Goal: Information Seeking & Learning: Check status

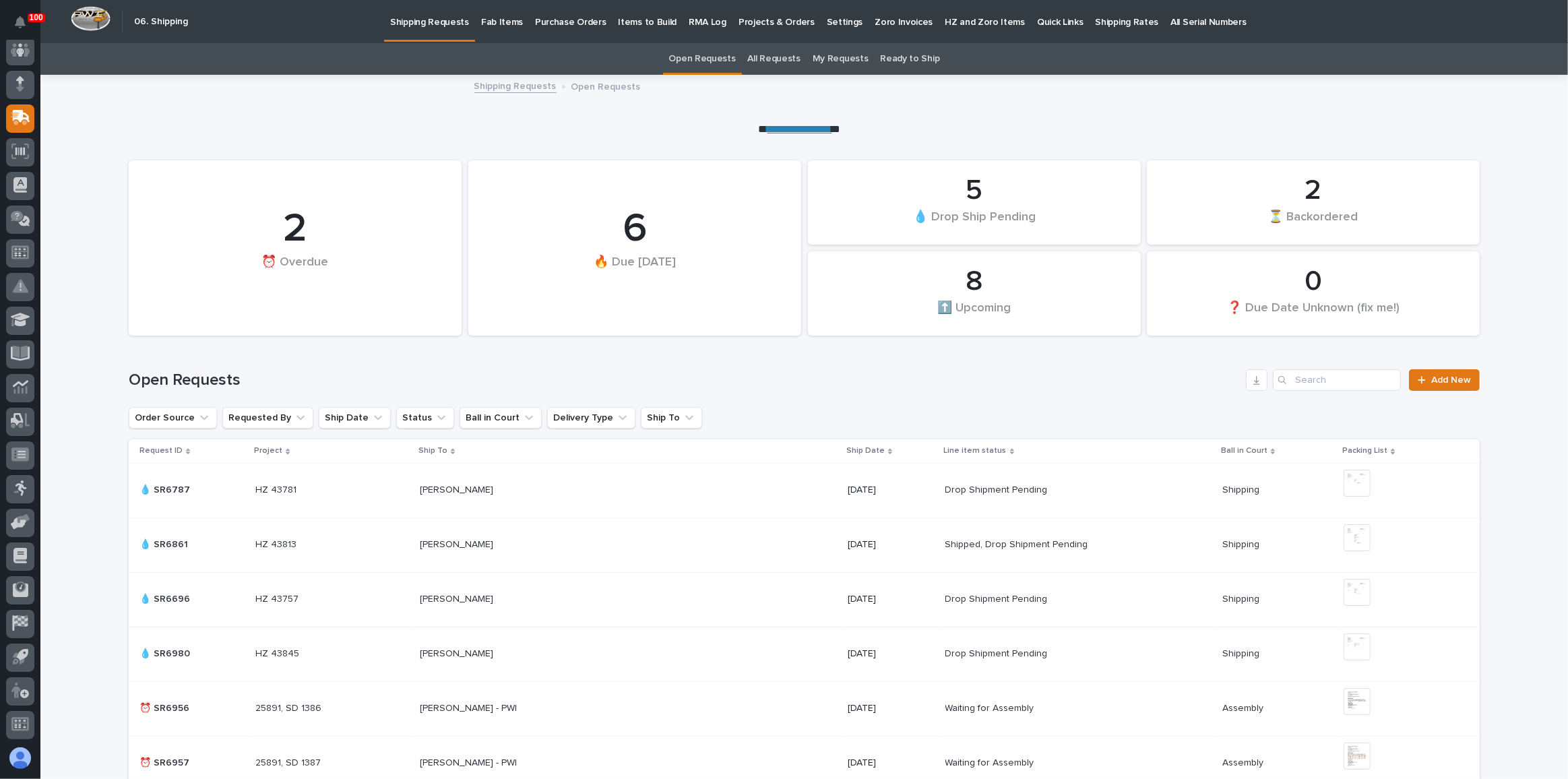
click at [577, 362] on div "Open Requests Add New" at bounding box center [804, 374] width 1351 height 64
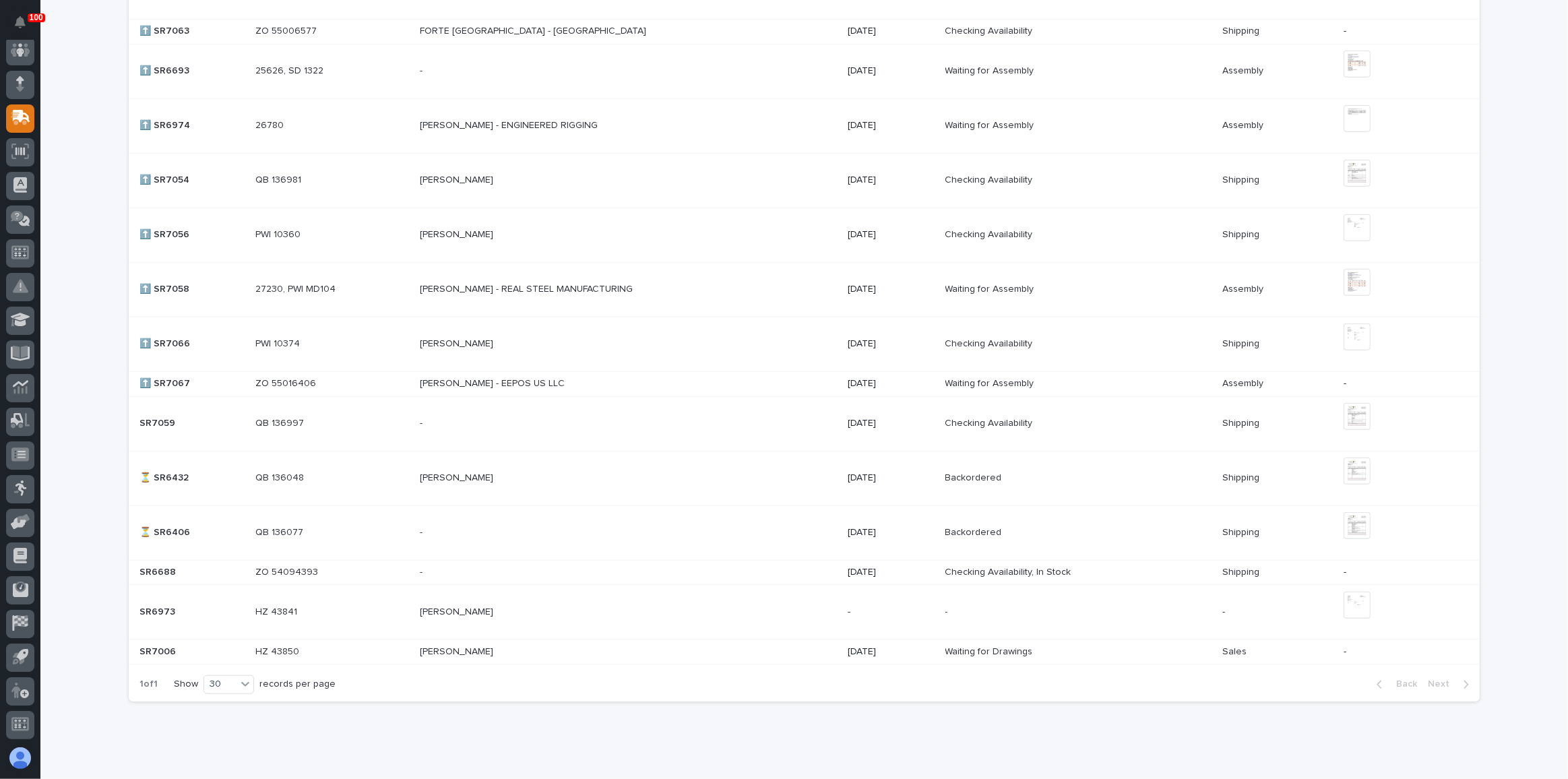
scroll to position [1041, 0]
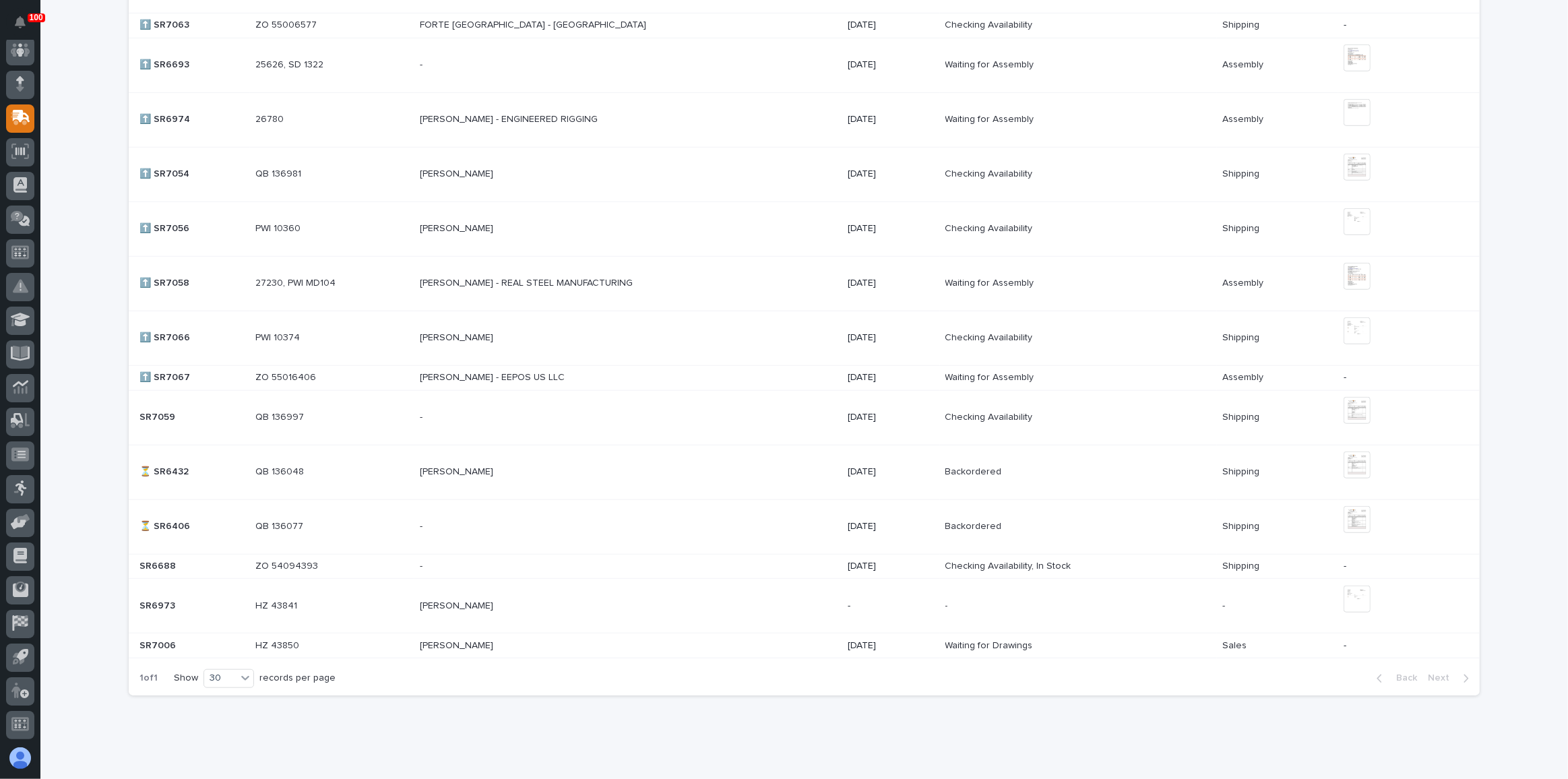
click at [694, 279] on div "[PERSON_NAME] - REAL STEEL MANUFACTURING [PERSON_NAME] - REAL STEEL MANUFACTURI…" at bounding box center [628, 283] width 417 height 22
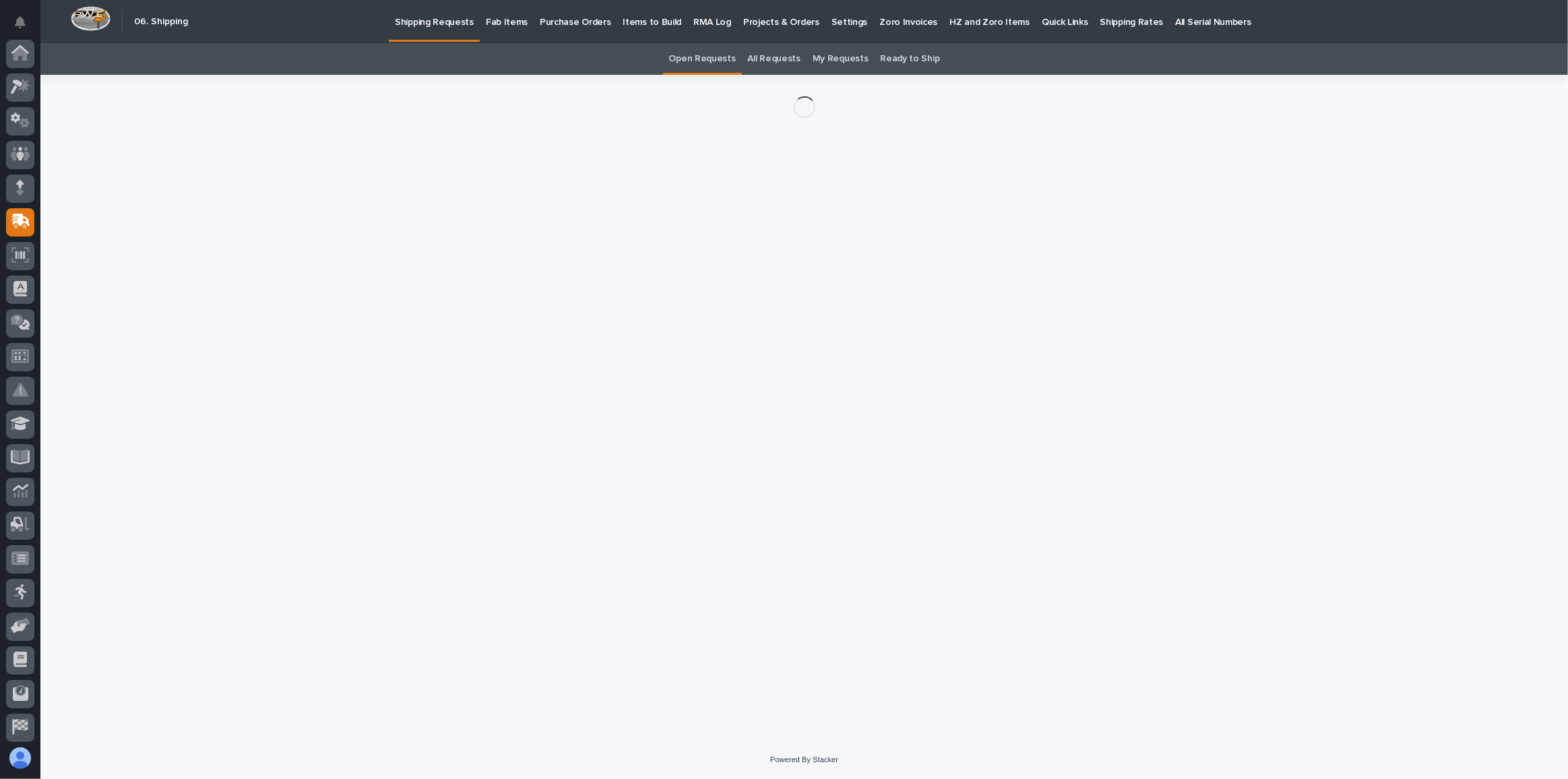
scroll to position [104, 0]
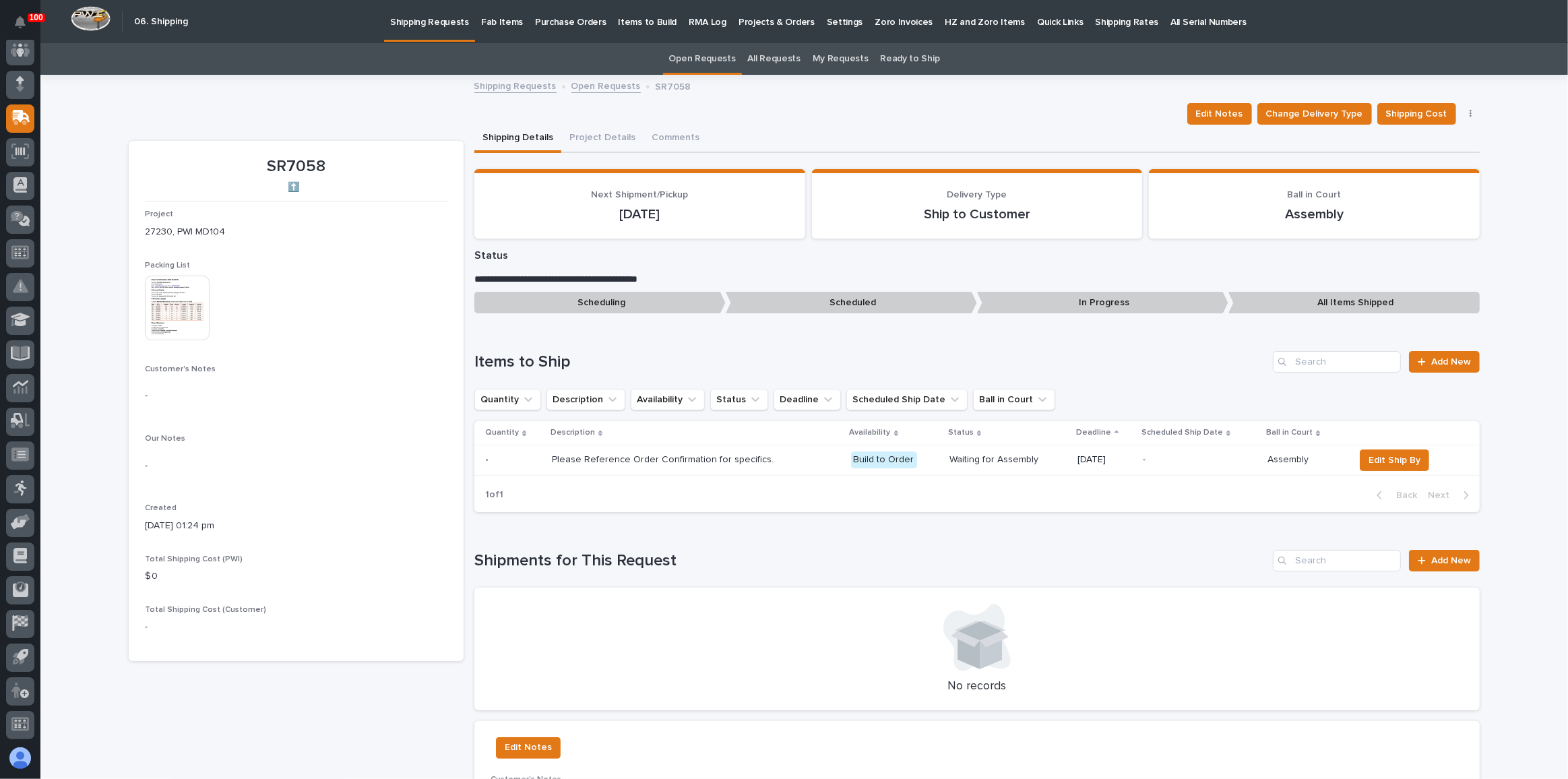
click at [175, 308] on img at bounding box center [176, 307] width 64 height 64
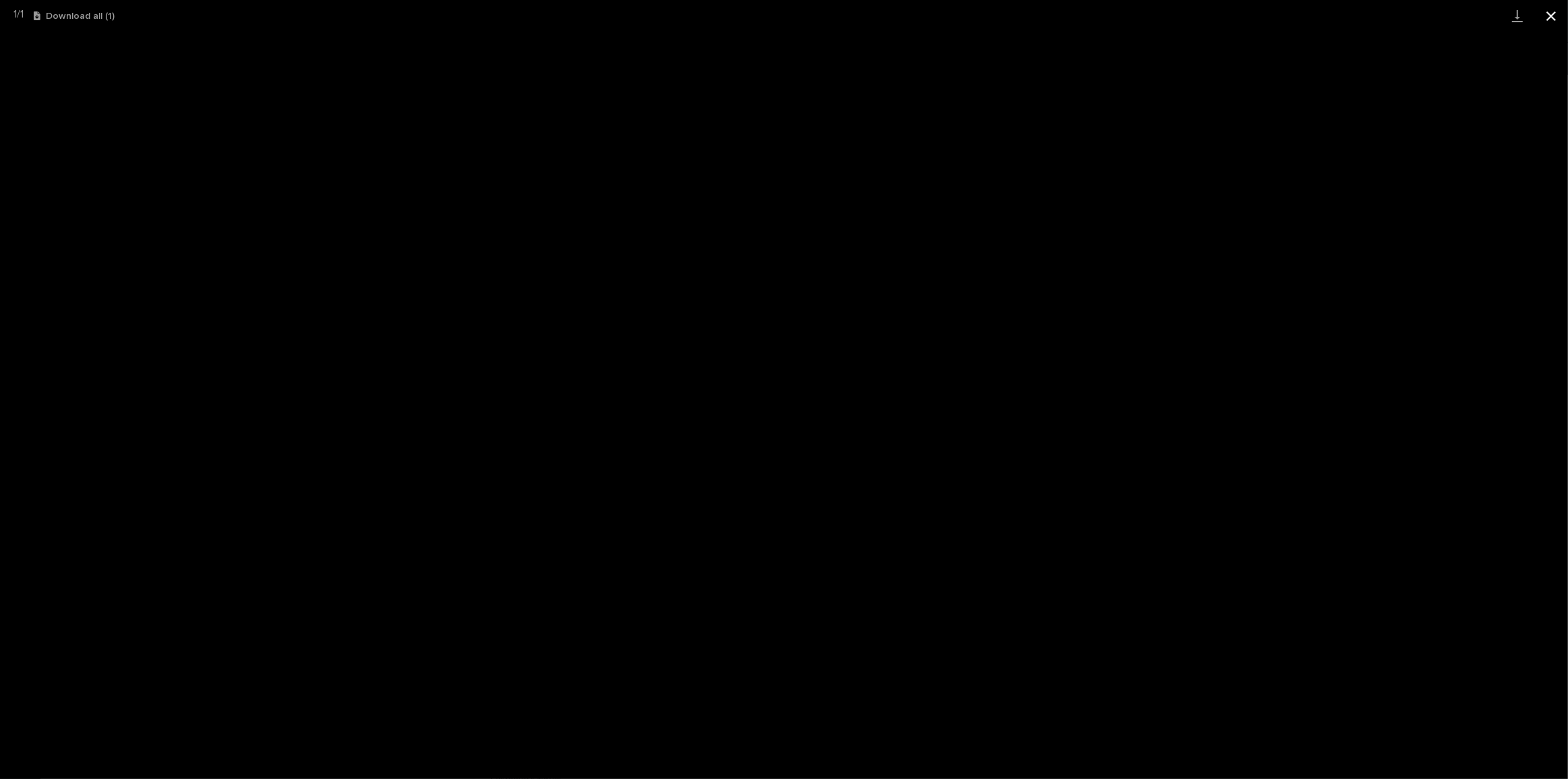
click at [1552, 14] on button "Close gallery" at bounding box center [1551, 16] width 34 height 32
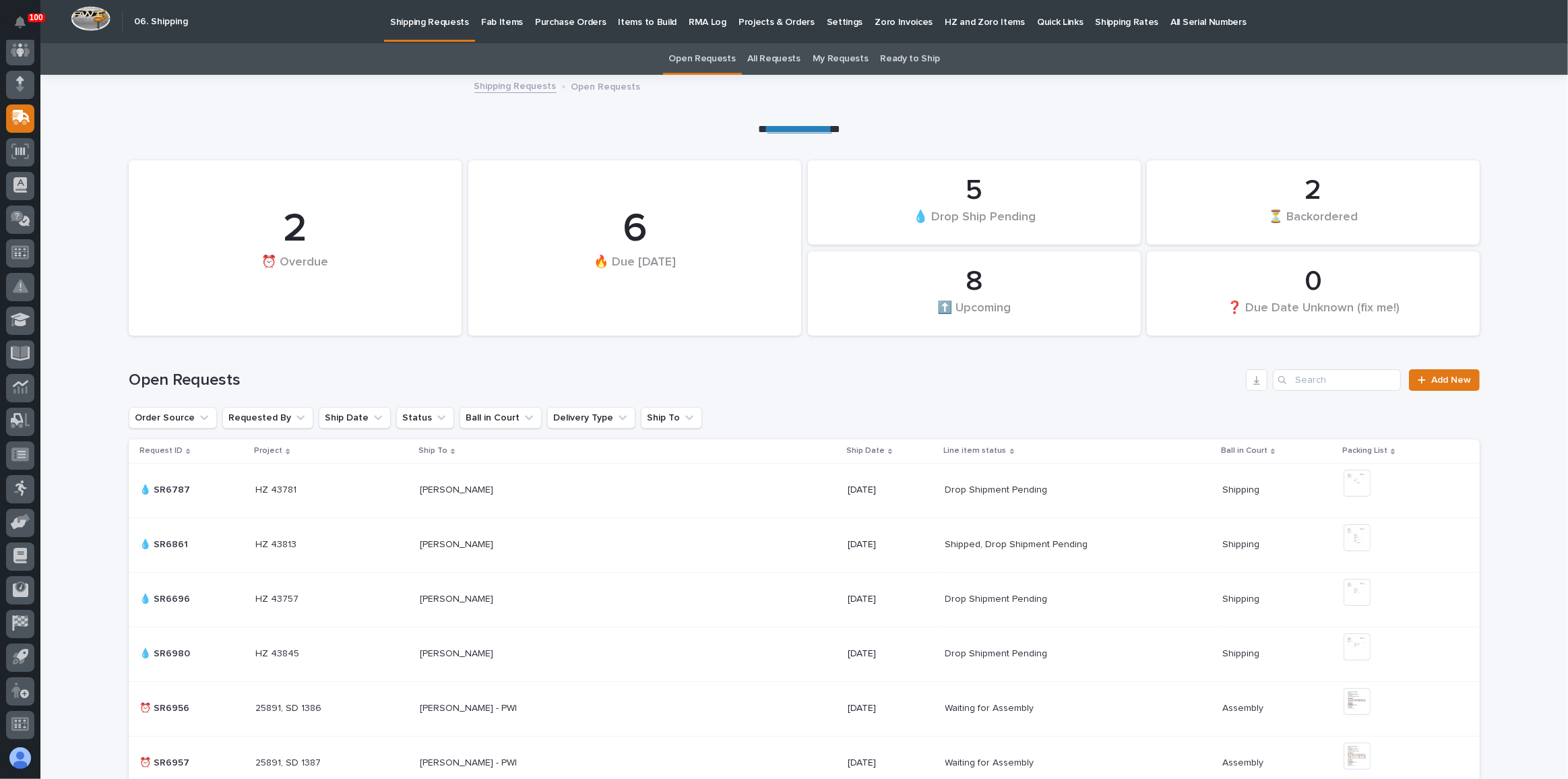
click at [488, 17] on p "Fab Items" at bounding box center [502, 14] width 42 height 28
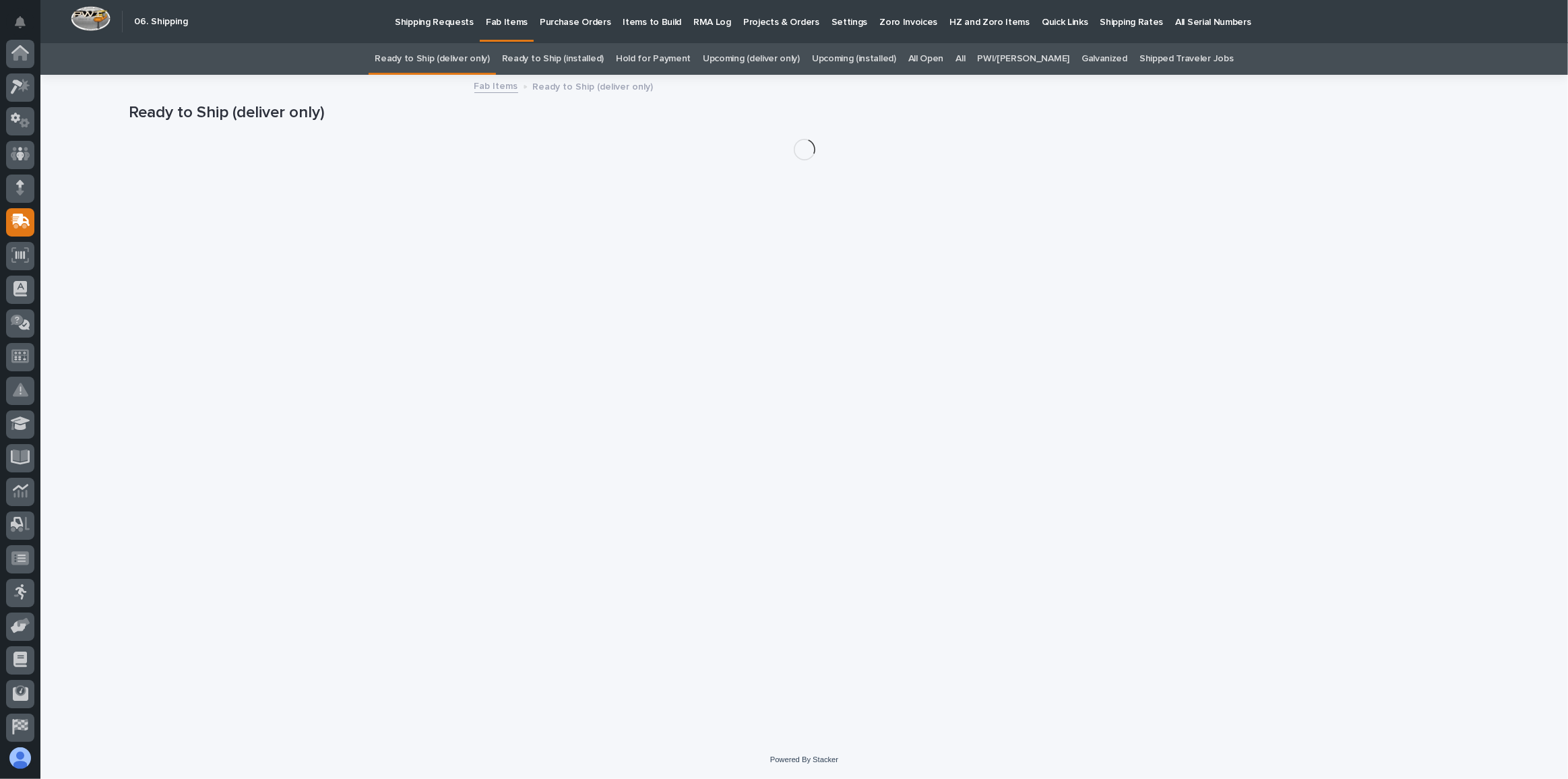
scroll to position [104, 0]
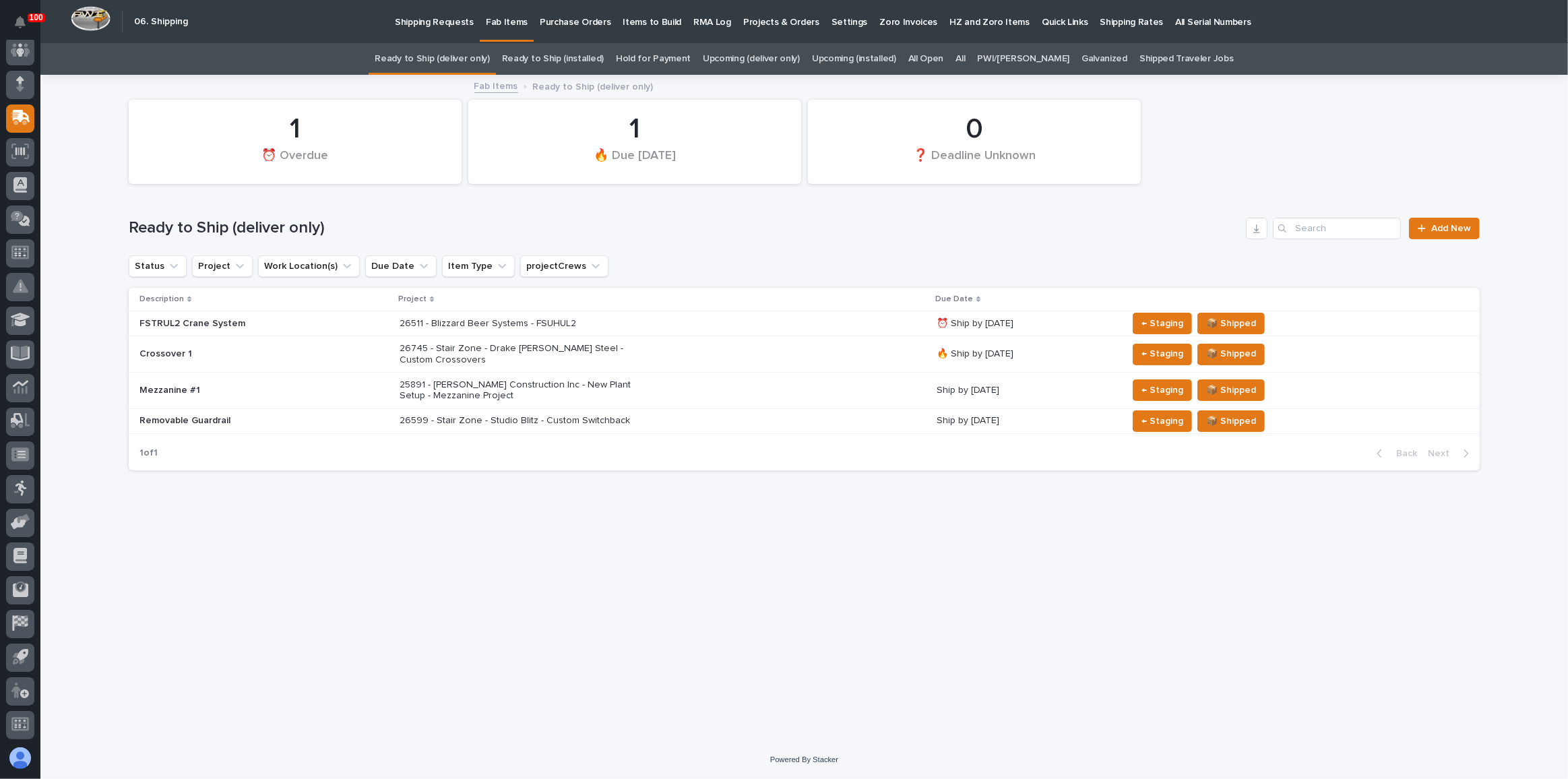
click at [965, 54] on link "All" at bounding box center [960, 59] width 9 height 32
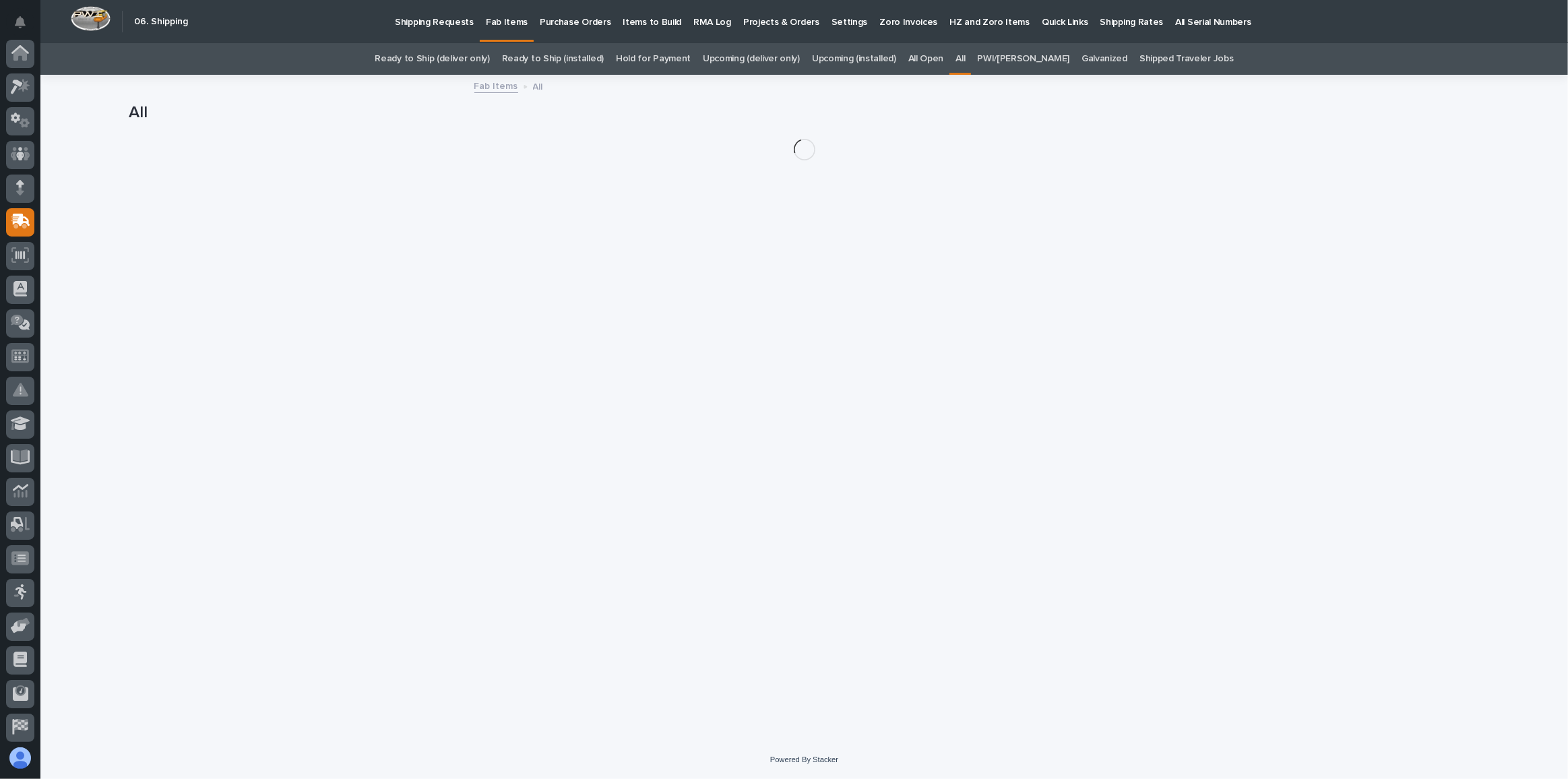
scroll to position [104, 0]
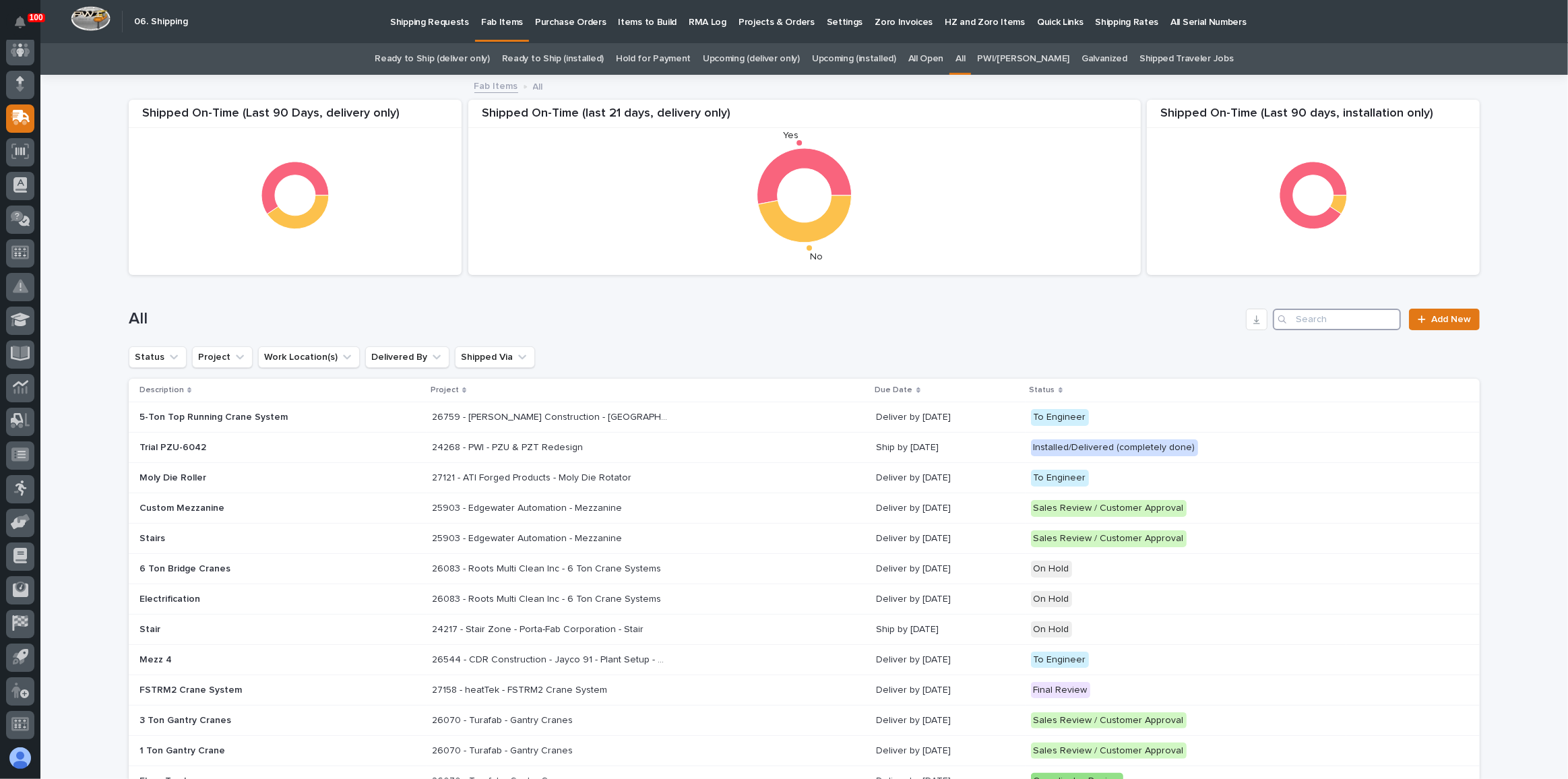
click at [1321, 316] on input "Search" at bounding box center [1336, 319] width 128 height 21
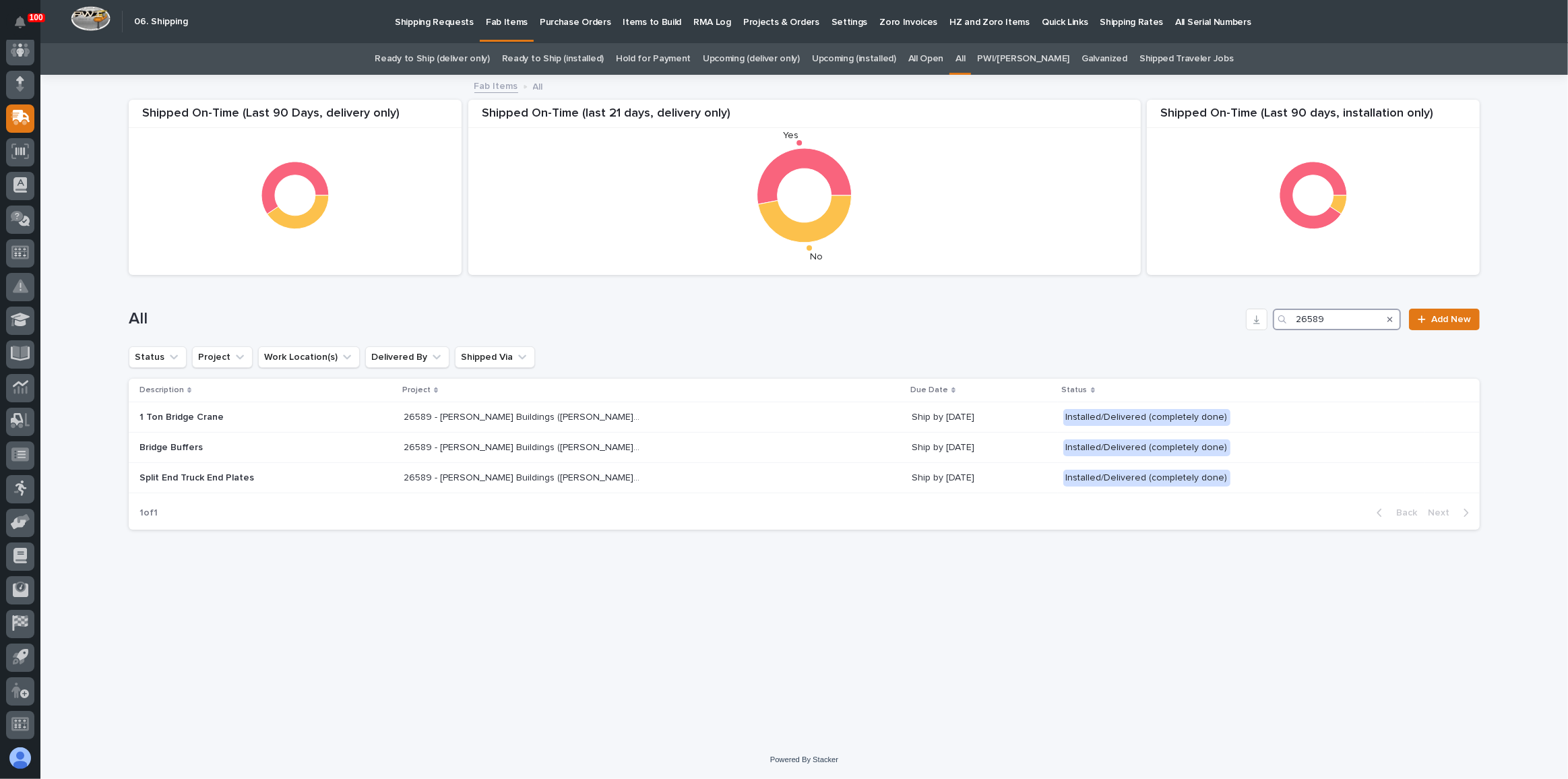
type input "26589"
click at [1392, 316] on icon "Search" at bounding box center [1389, 319] width 5 height 8
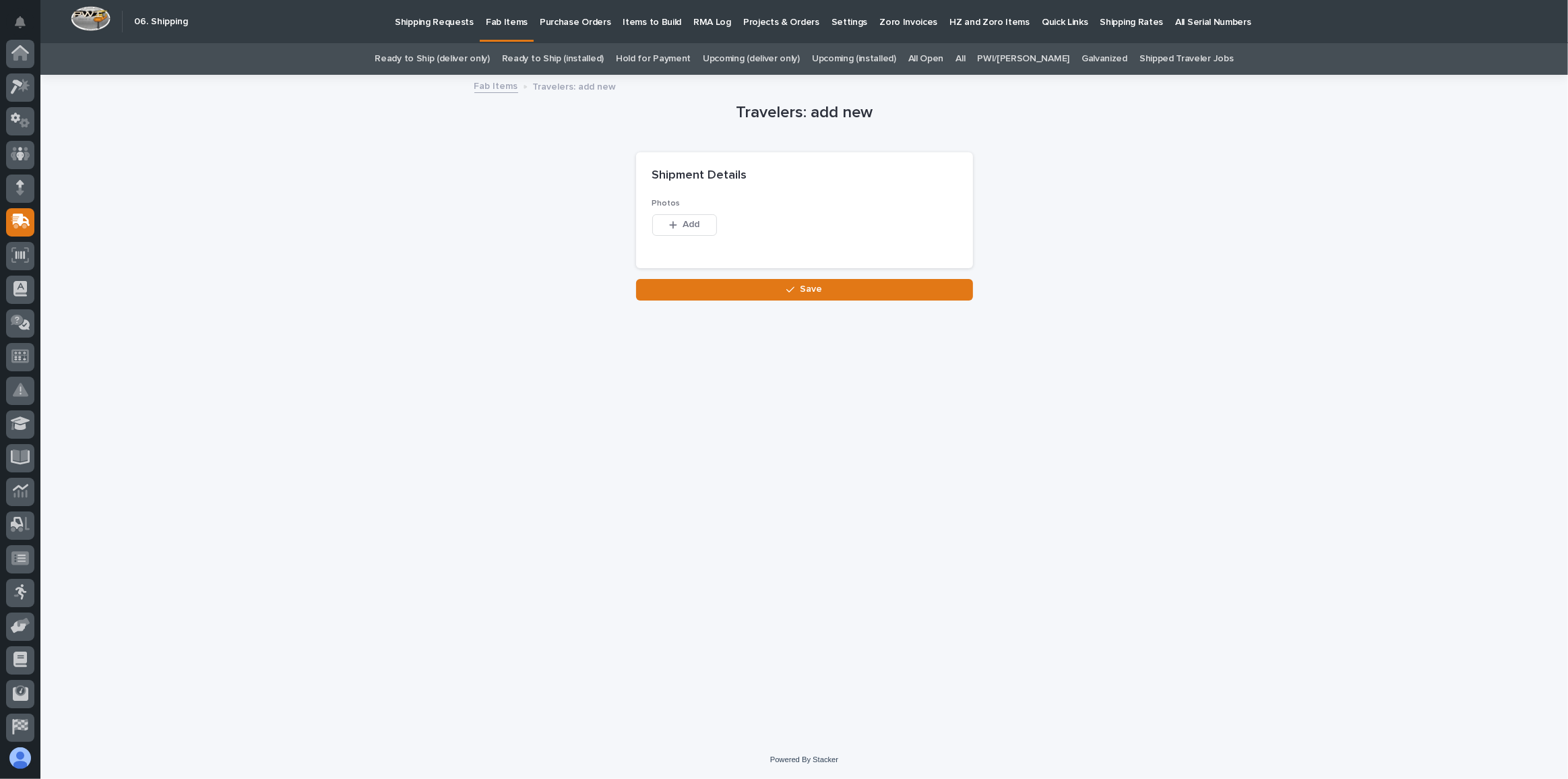
scroll to position [104, 0]
click at [965, 64] on link "All" at bounding box center [960, 59] width 9 height 32
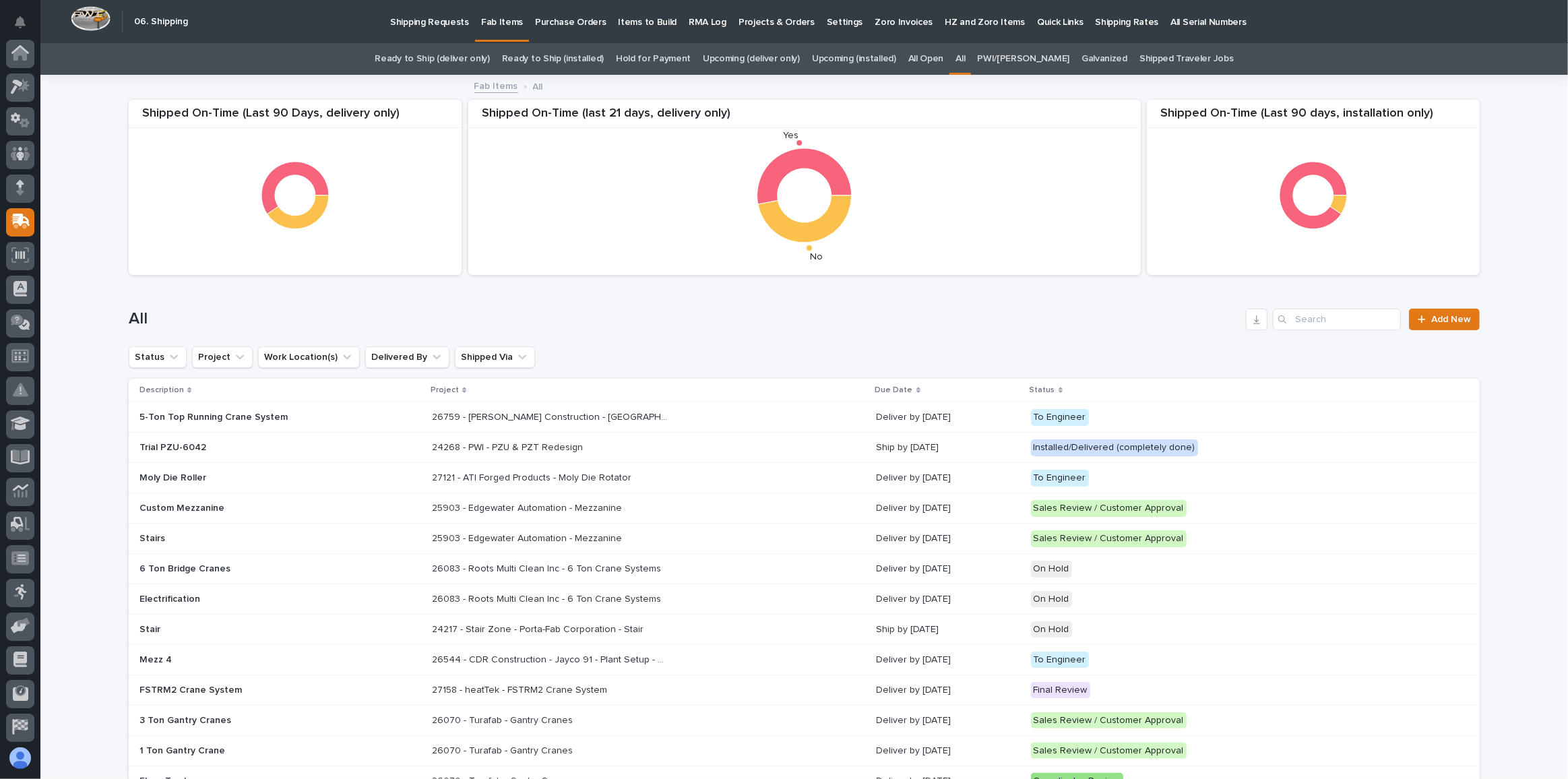
scroll to position [104, 0]
click at [1346, 322] on input "Search" at bounding box center [1336, 319] width 128 height 21
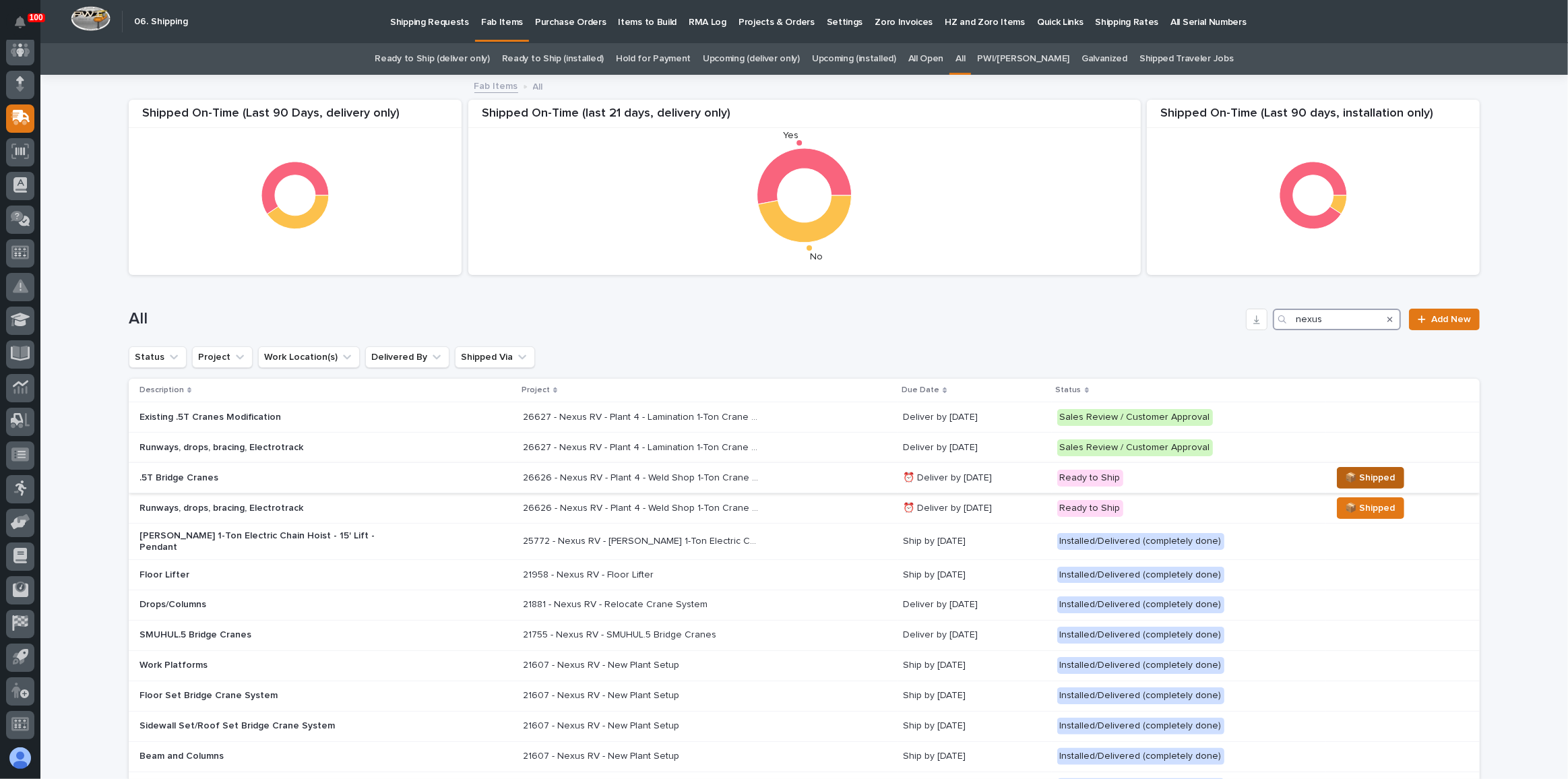
type input "nexus"
click at [1367, 479] on span "📦 Shipped" at bounding box center [1370, 477] width 50 height 16
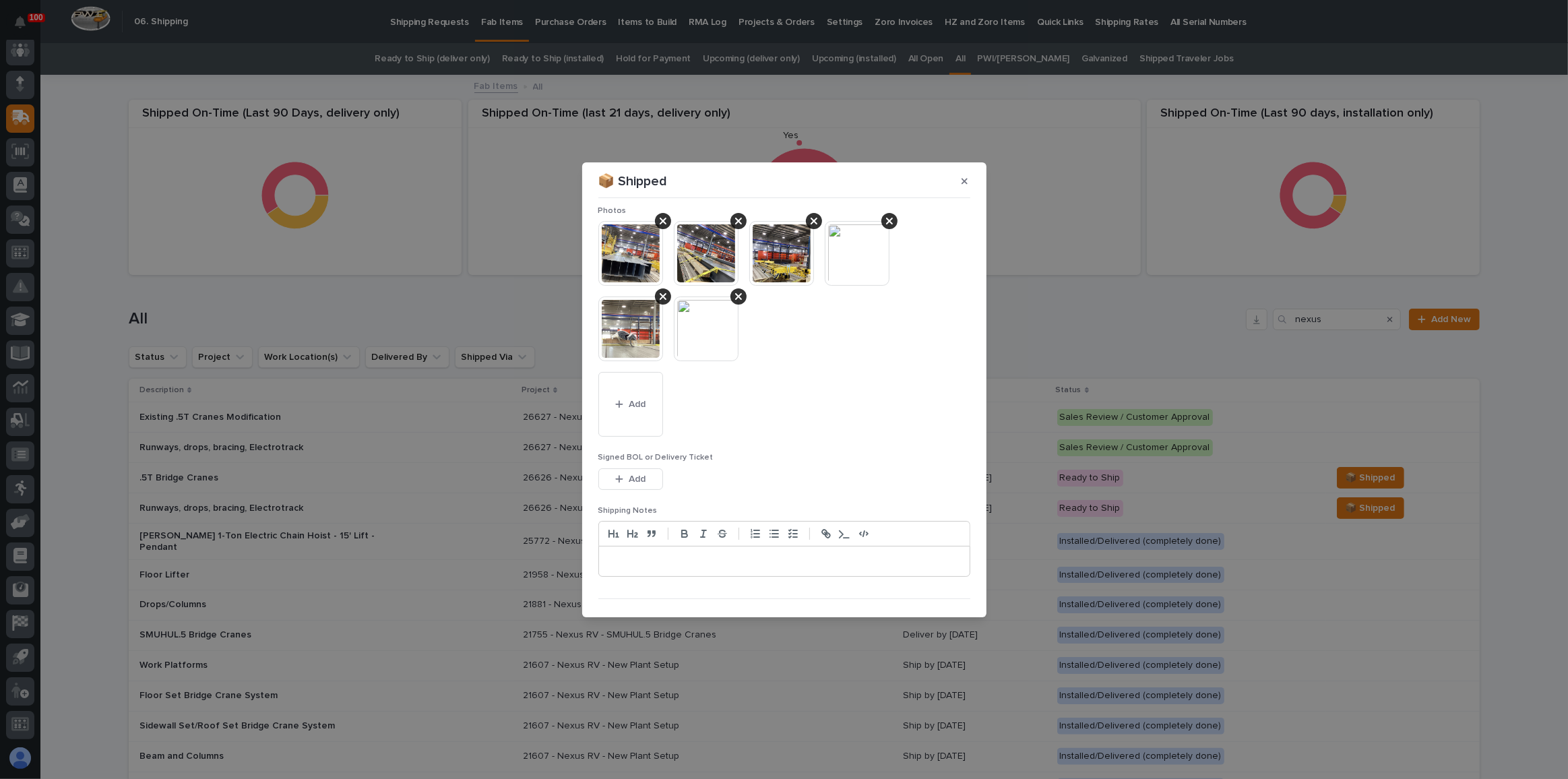
scroll to position [163, 0]
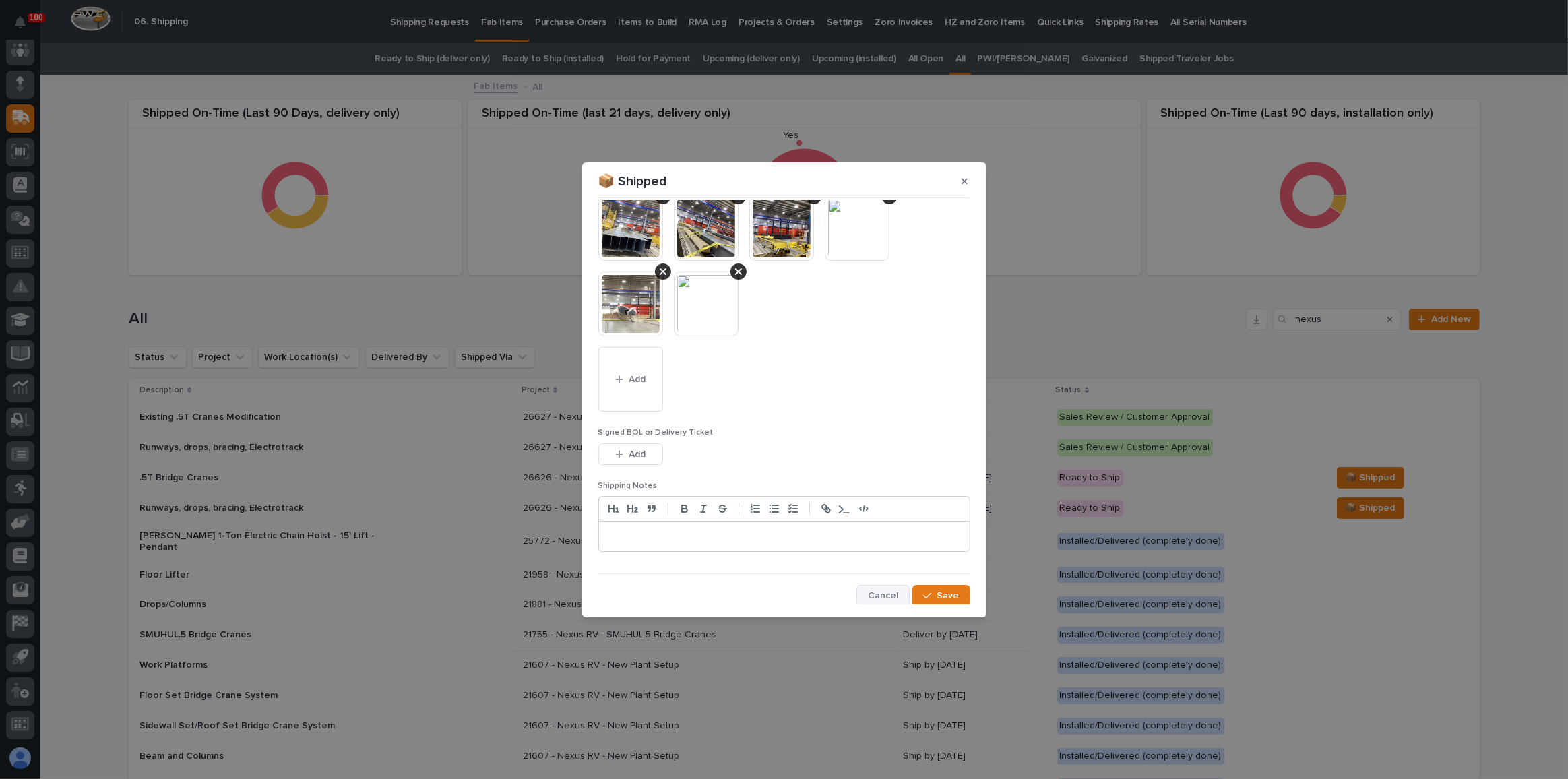
click at [877, 585] on button "Cancel" at bounding box center [882, 596] width 53 height 21
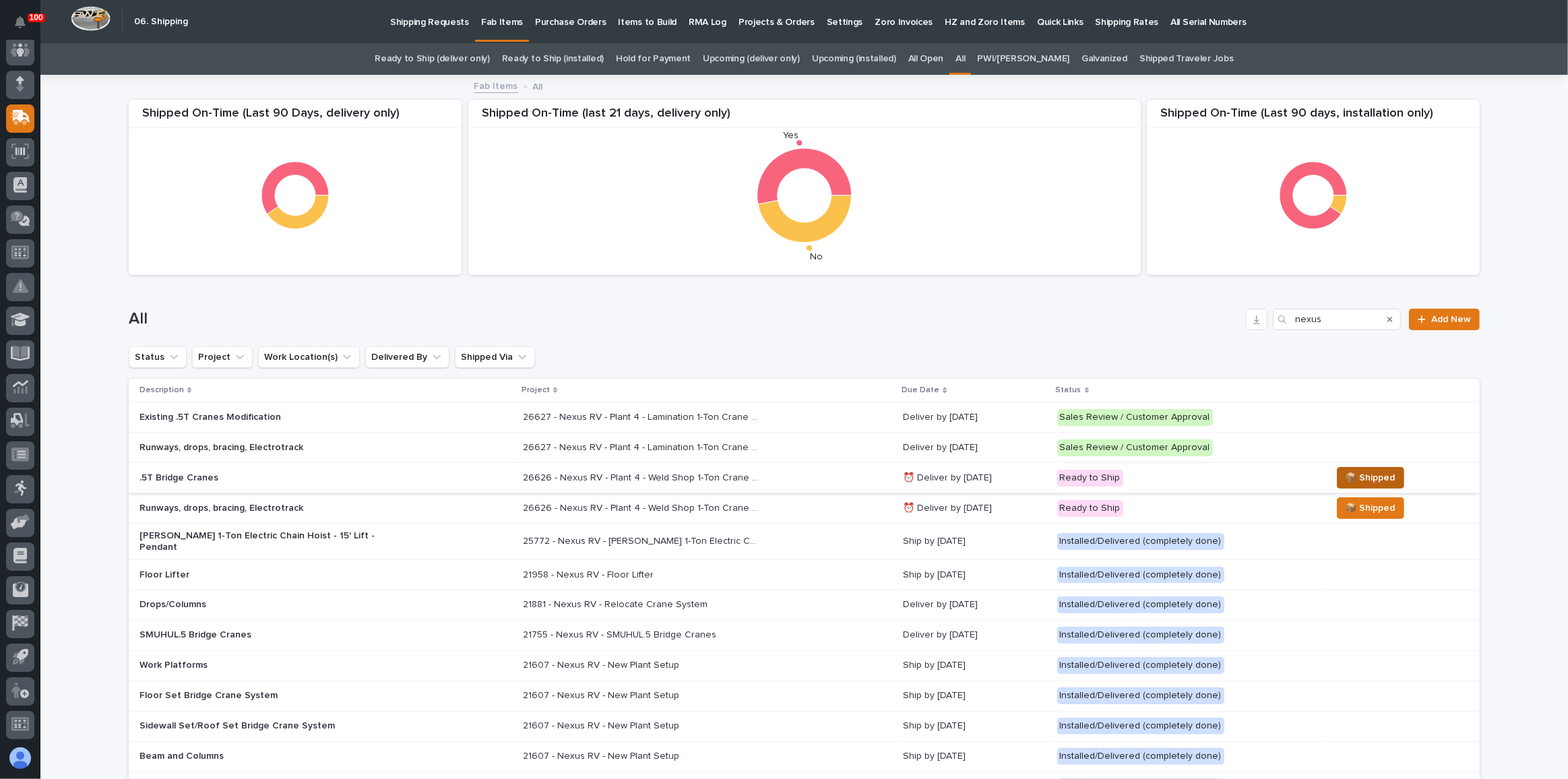
click at [1371, 476] on span "📦 Shipped" at bounding box center [1370, 477] width 50 height 16
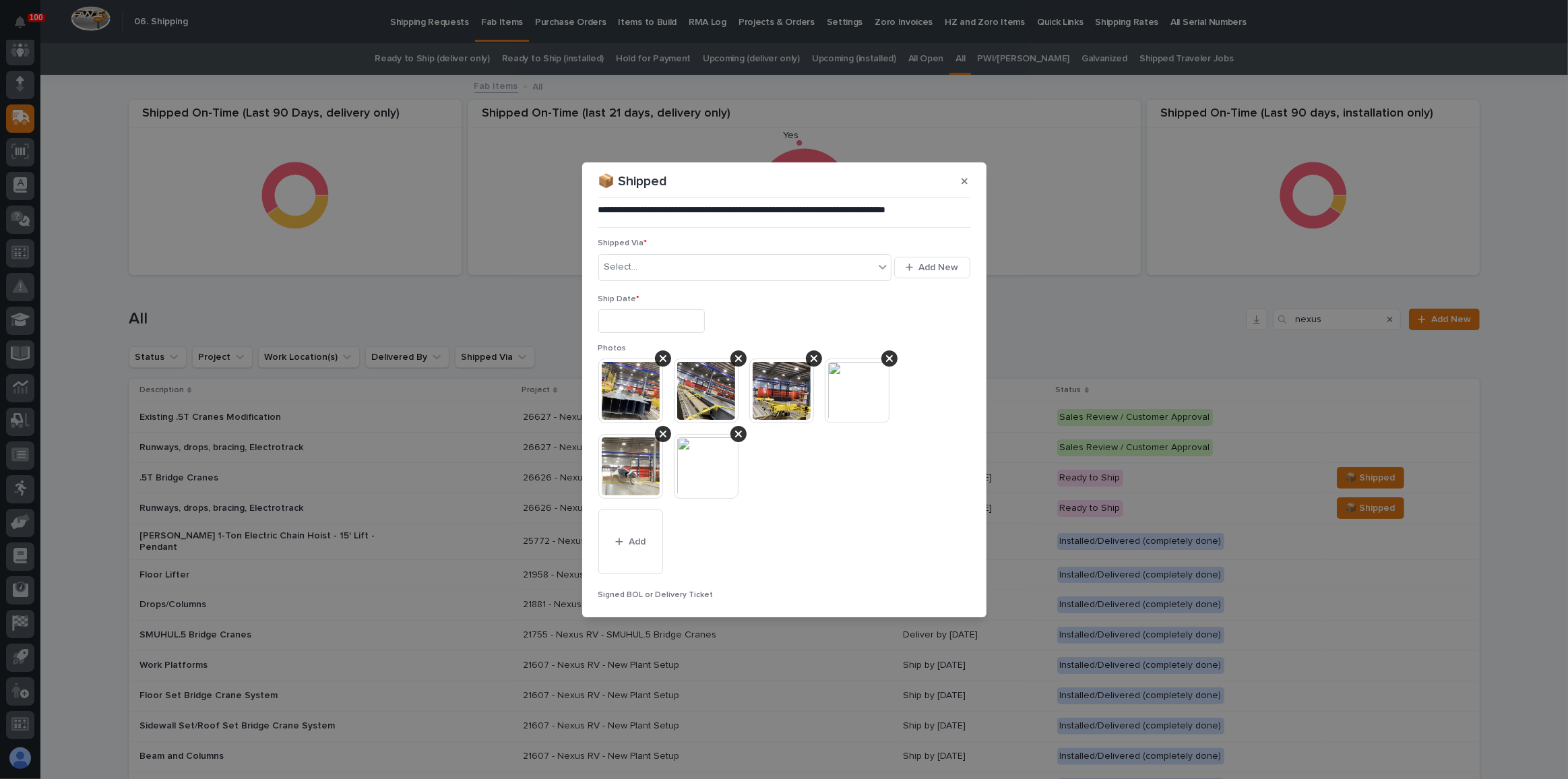
click at [627, 313] on input "text" at bounding box center [652, 321] width 107 height 23
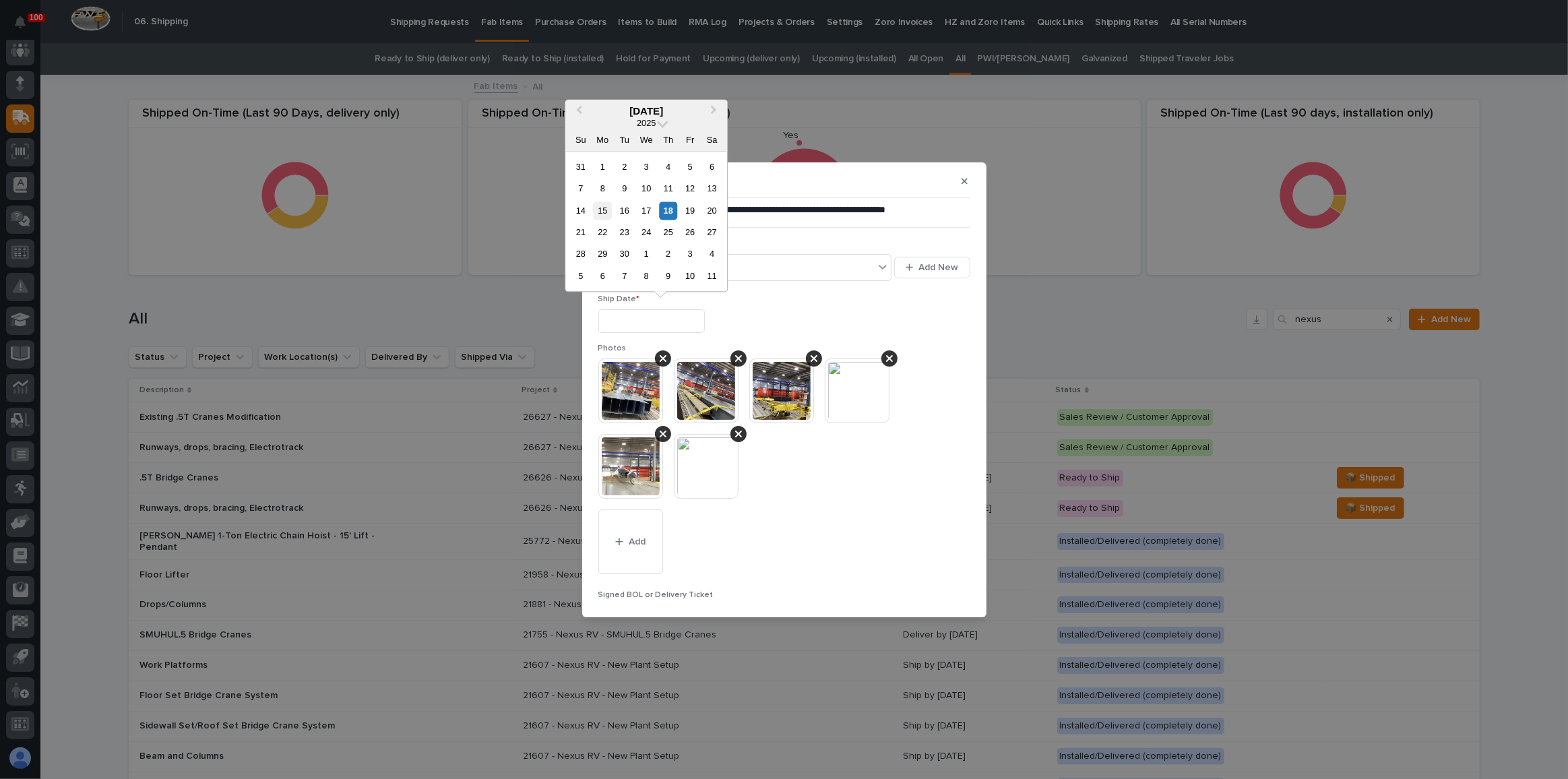
click at [596, 208] on div "15" at bounding box center [602, 210] width 18 height 18
type input "**********"
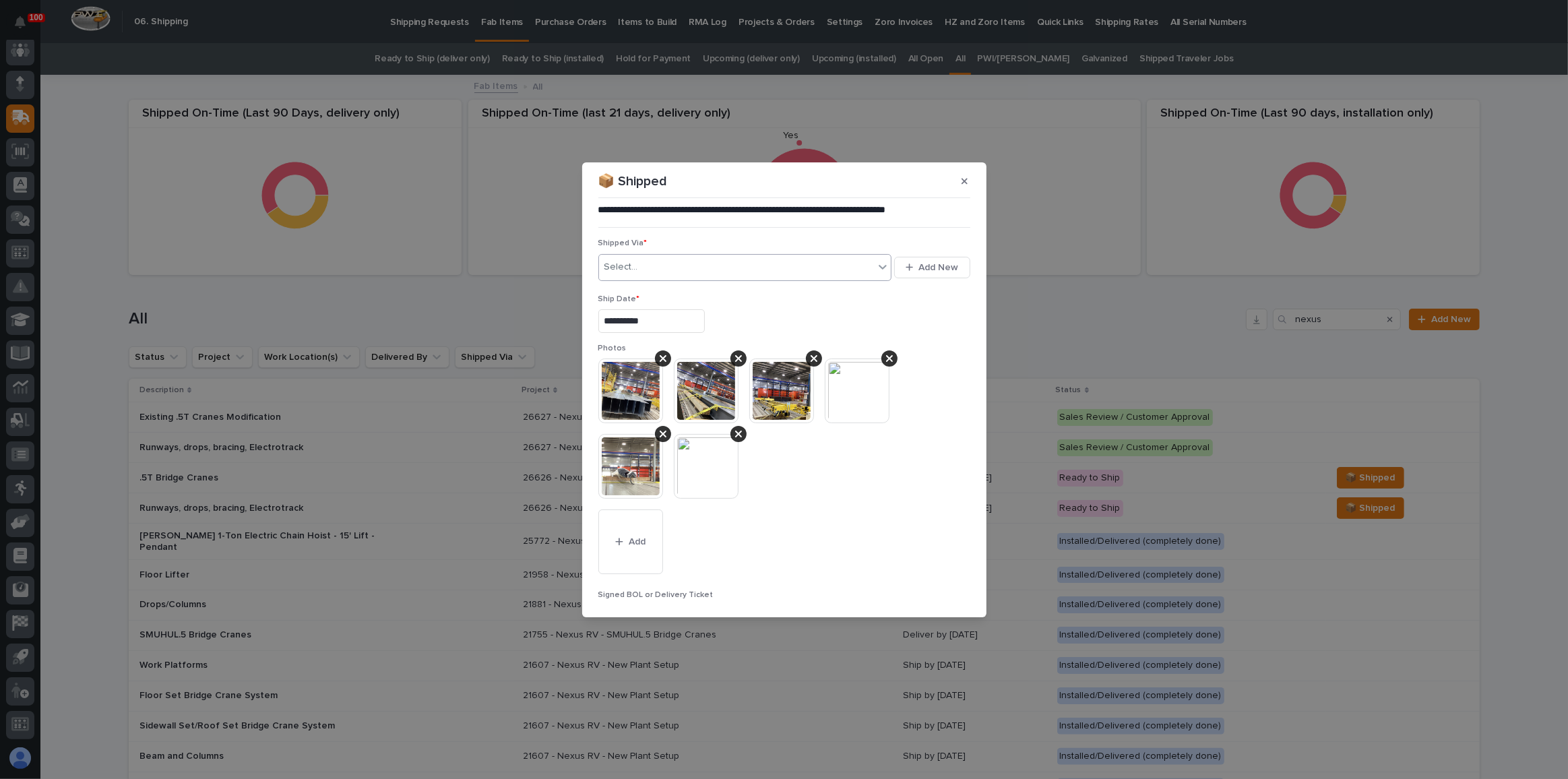
click at [663, 267] on div "Select..." at bounding box center [736, 266] width 275 height 22
type input "***"
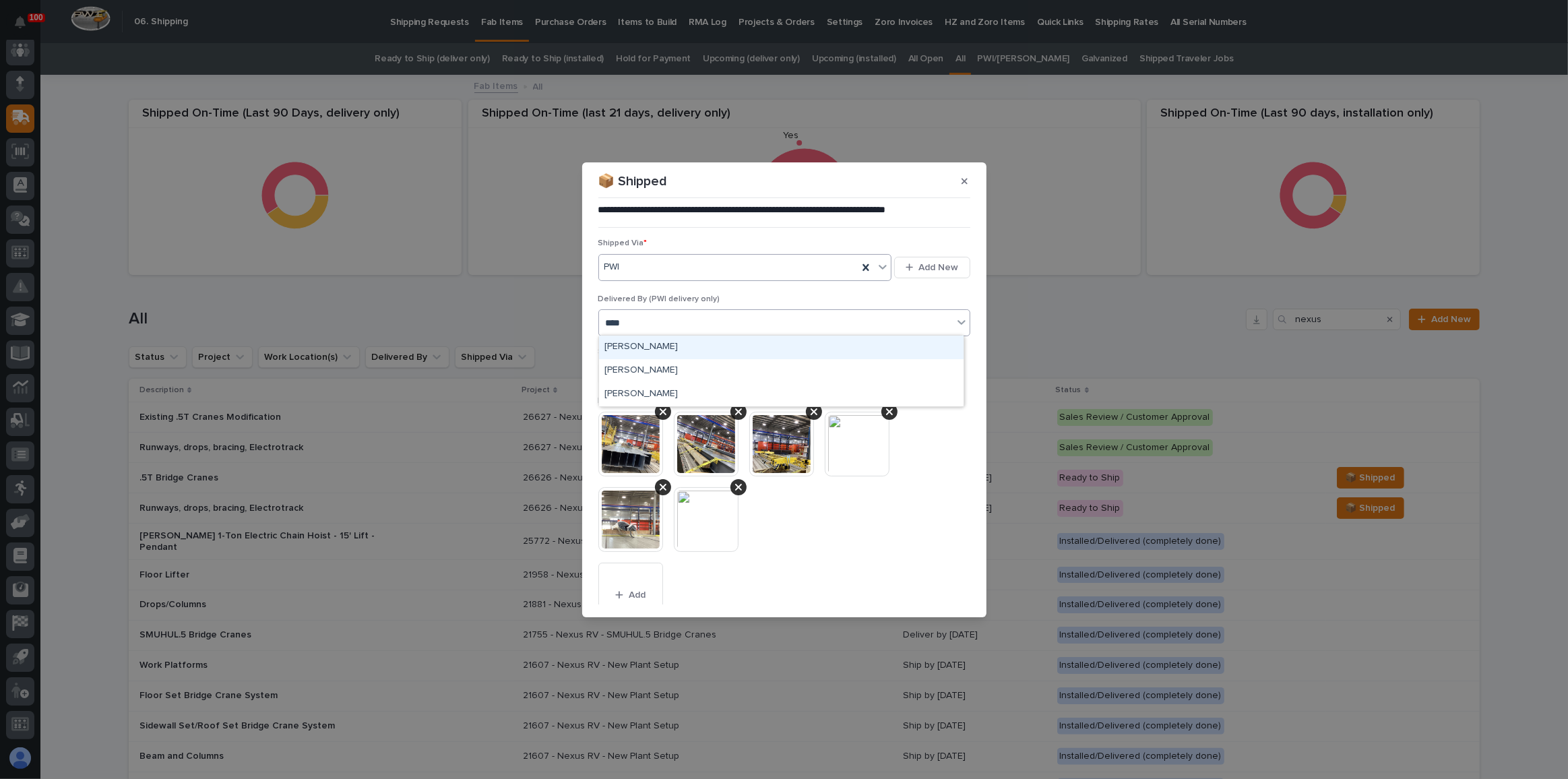
type input "*****"
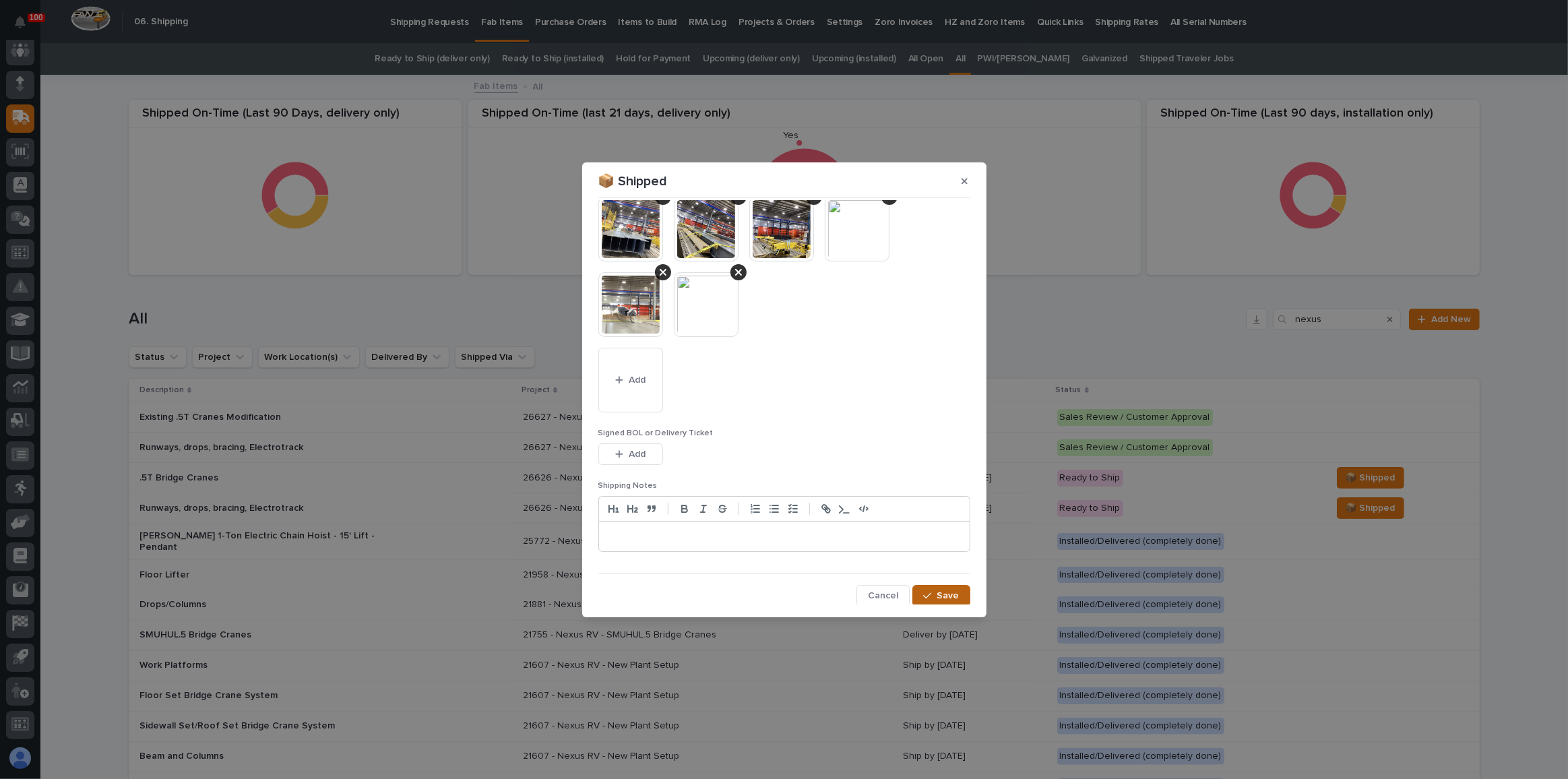
click at [930, 591] on div "button" at bounding box center [930, 596] width 14 height 9
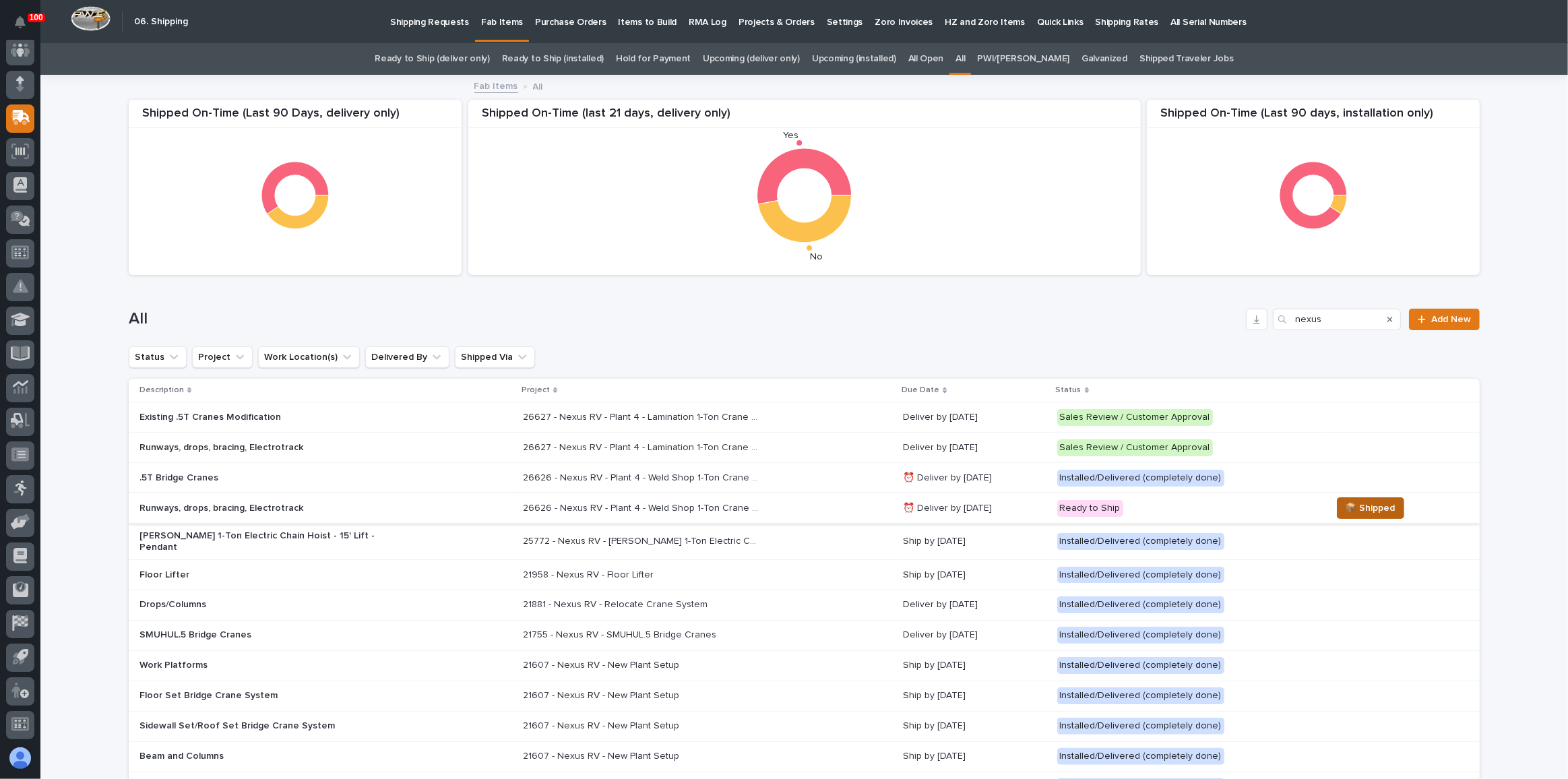
click at [1353, 510] on span "📦 Shipped" at bounding box center [1370, 508] width 50 height 16
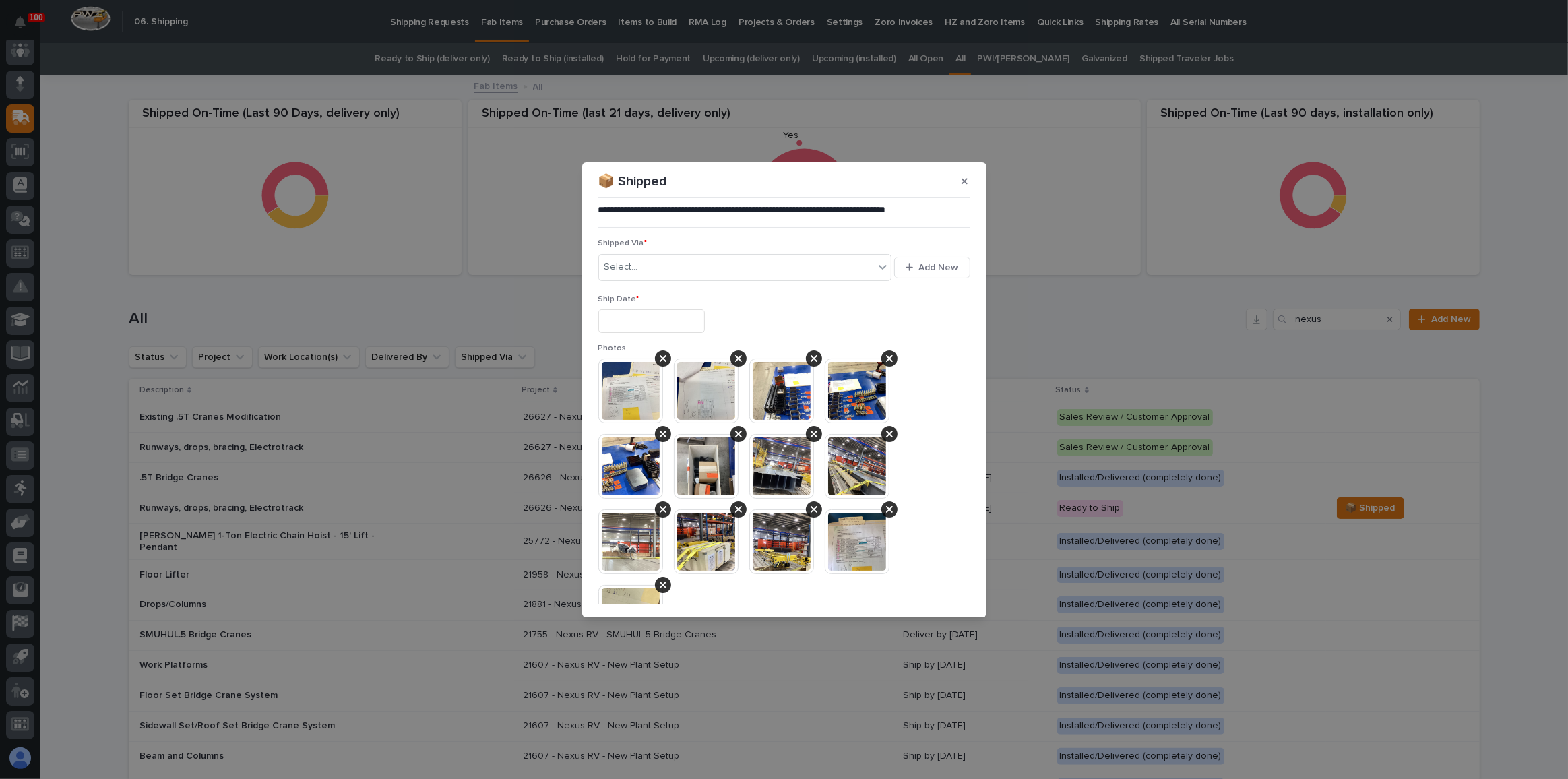
click at [680, 327] on input "text" at bounding box center [652, 321] width 107 height 23
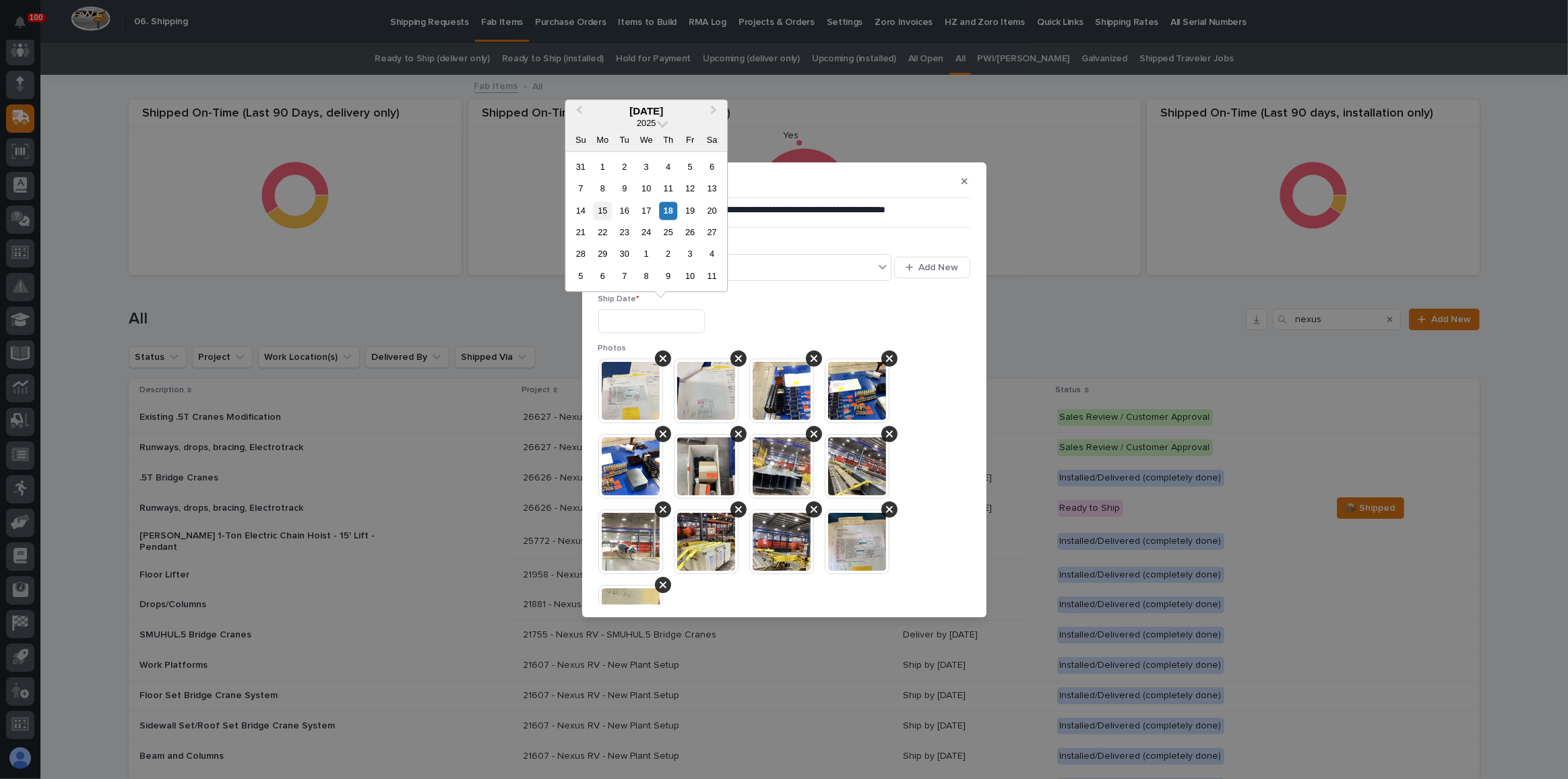
click at [599, 210] on div "15" at bounding box center [602, 210] width 18 height 18
type input "**********"
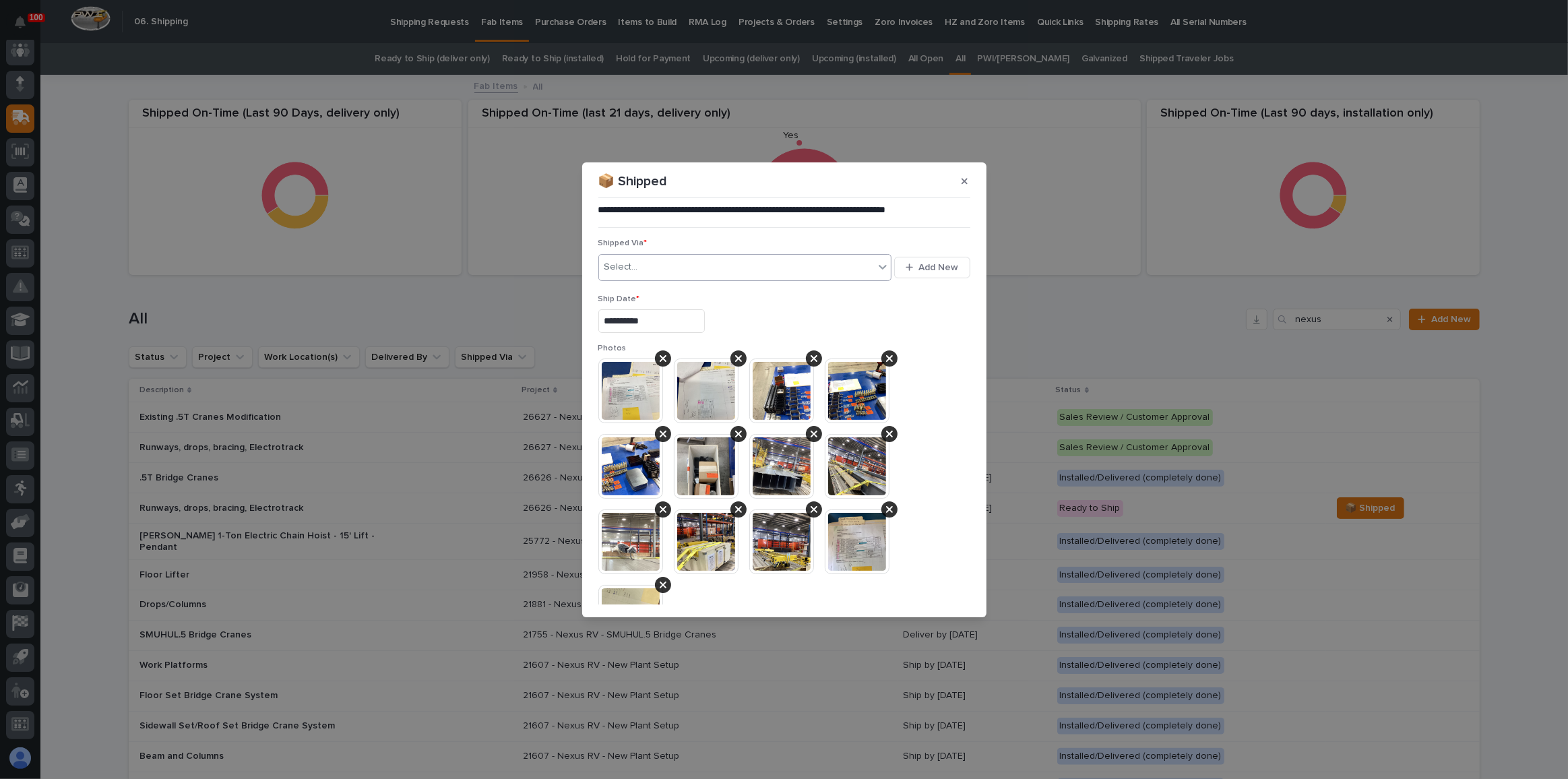
click at [627, 263] on div "Select..." at bounding box center [621, 267] width 34 height 14
type input "***"
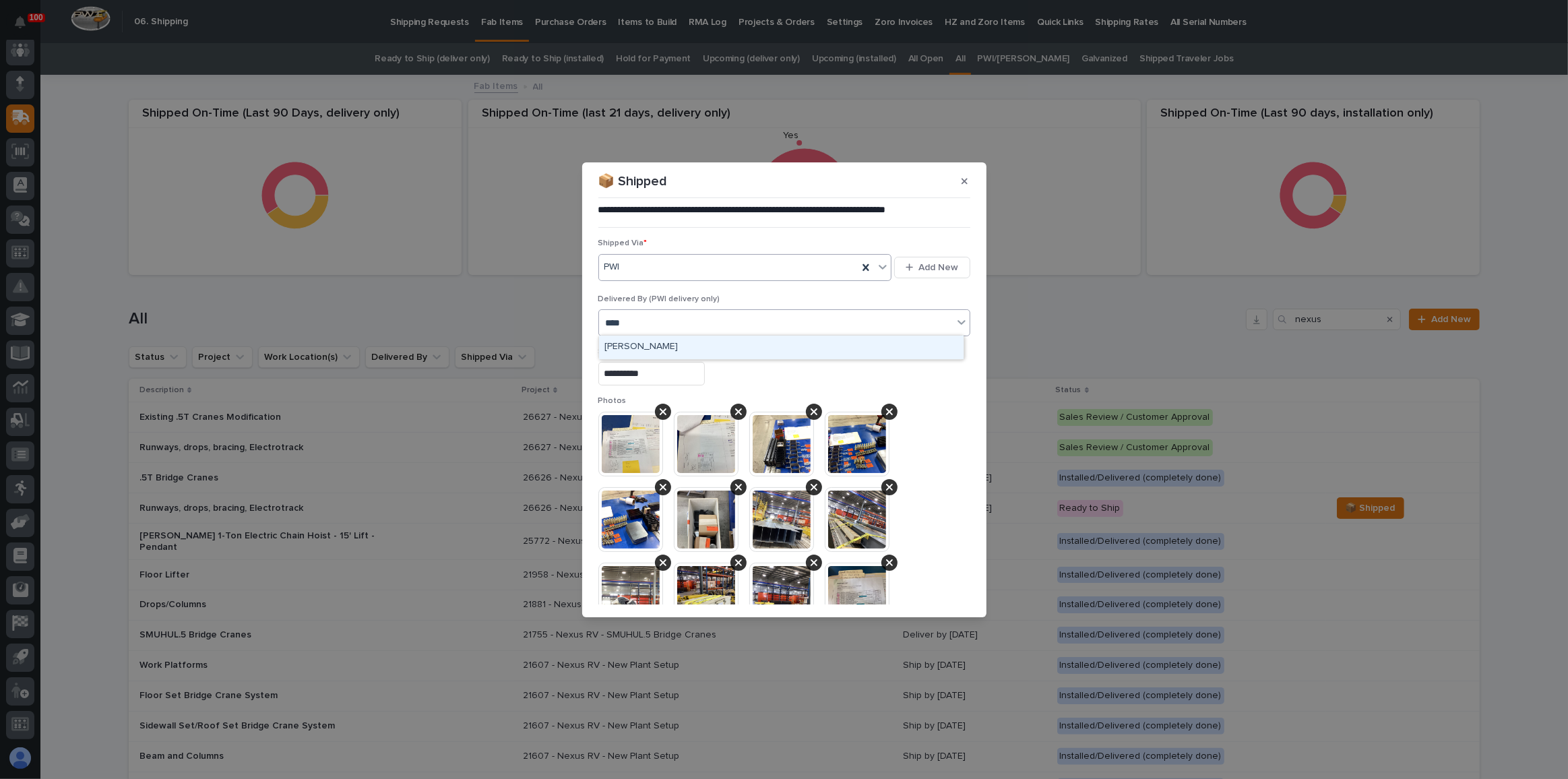
type input "*****"
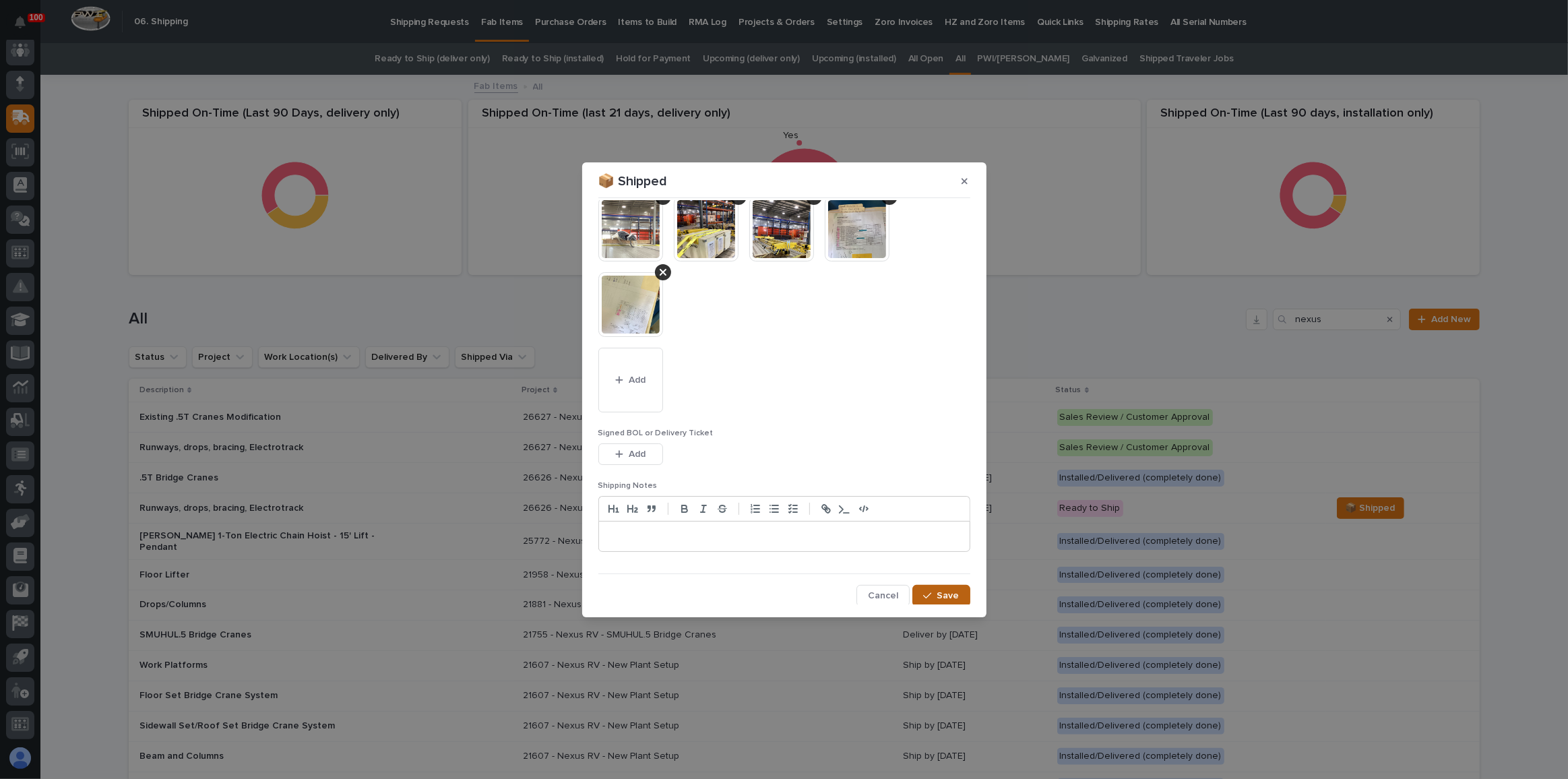
click at [928, 587] on button "Save" at bounding box center [941, 596] width 58 height 21
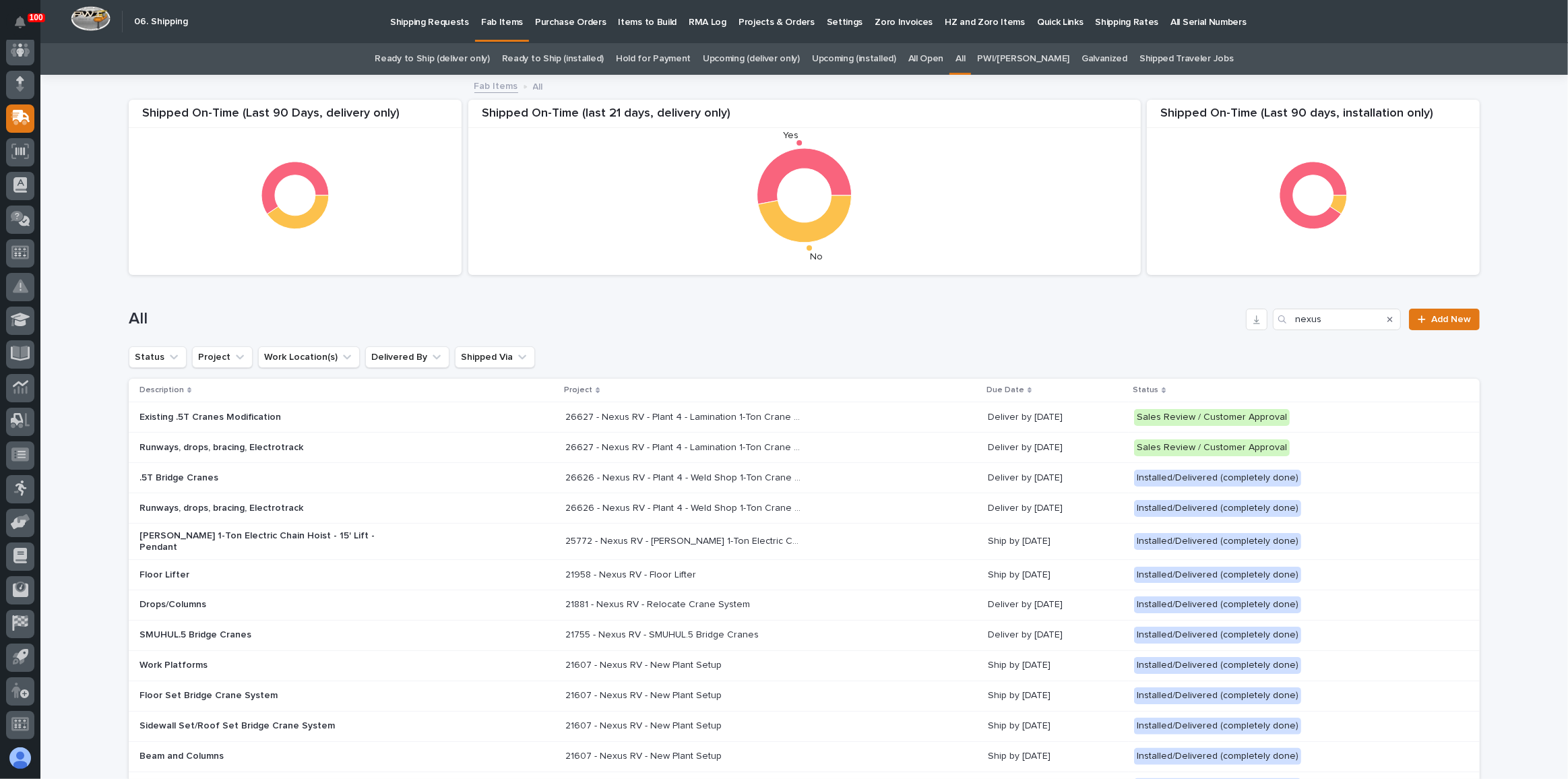
click at [1387, 318] on icon "Search" at bounding box center [1389, 319] width 5 height 8
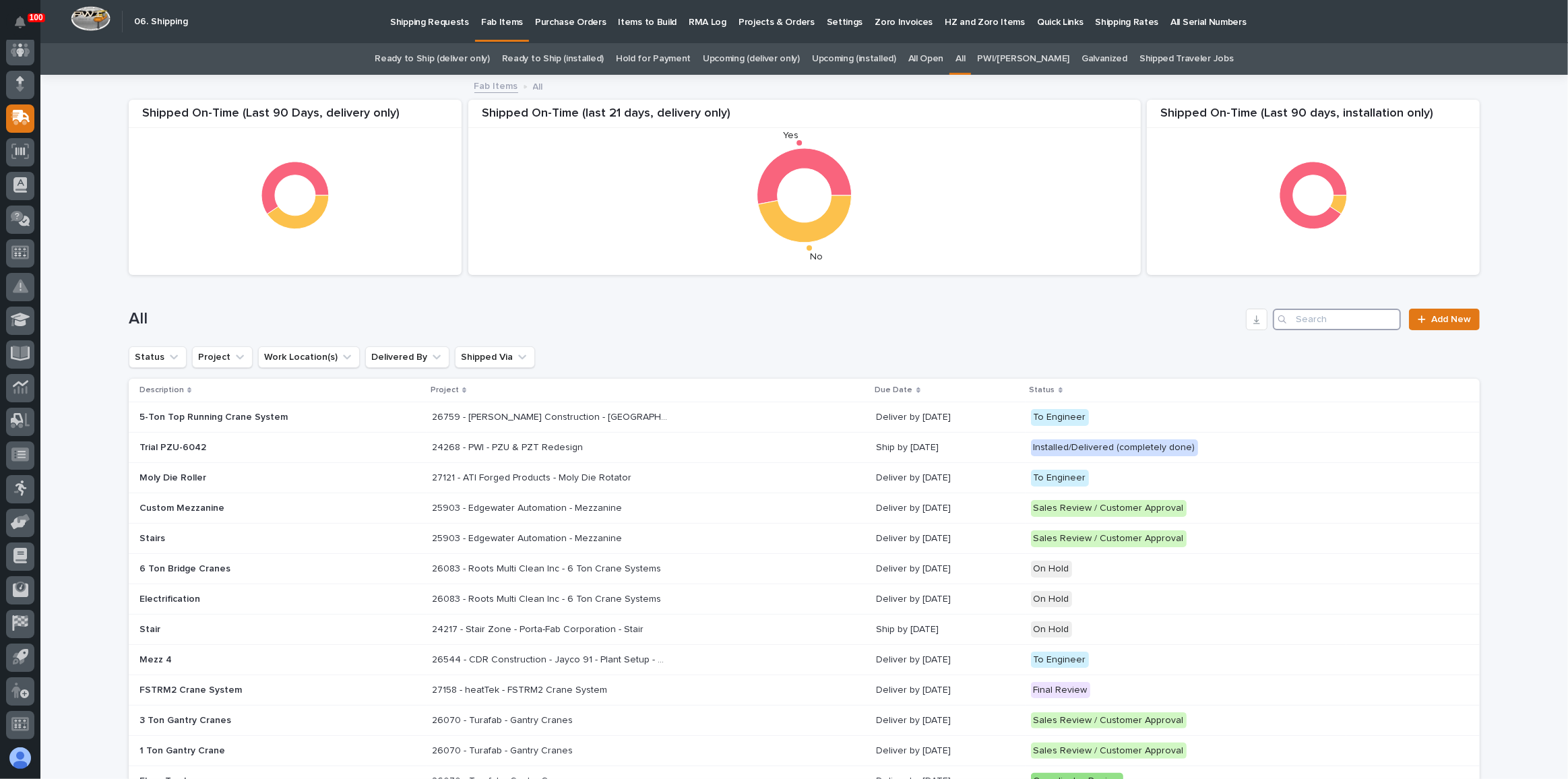
click at [1343, 321] on input "Search" at bounding box center [1336, 319] width 128 height 21
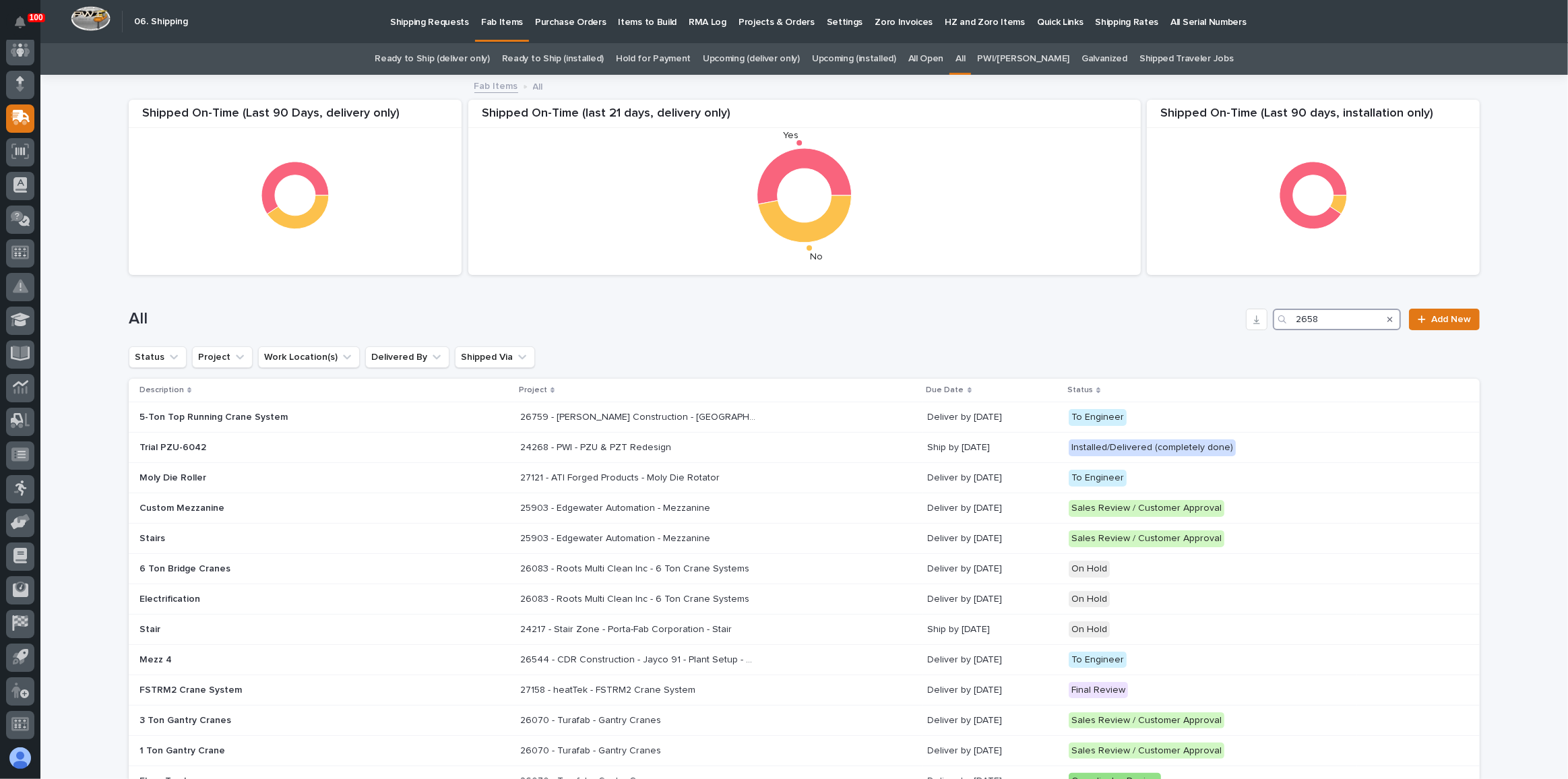
type input "26585"
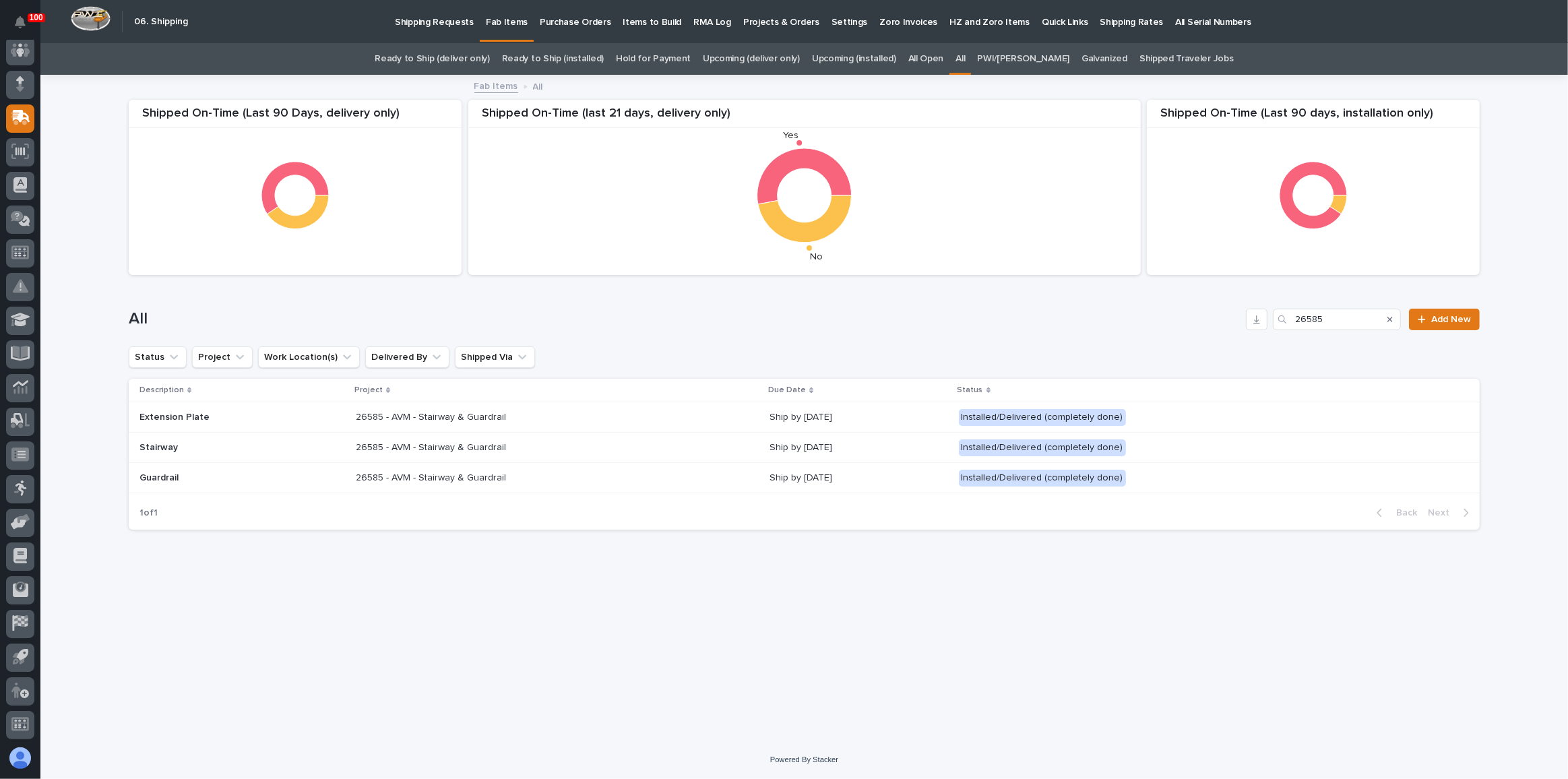
click at [679, 416] on div "26585 - AVM - Stairway & Guardrail 26585 - AVM - Stairway & Guardrail" at bounding box center [557, 417] width 403 height 22
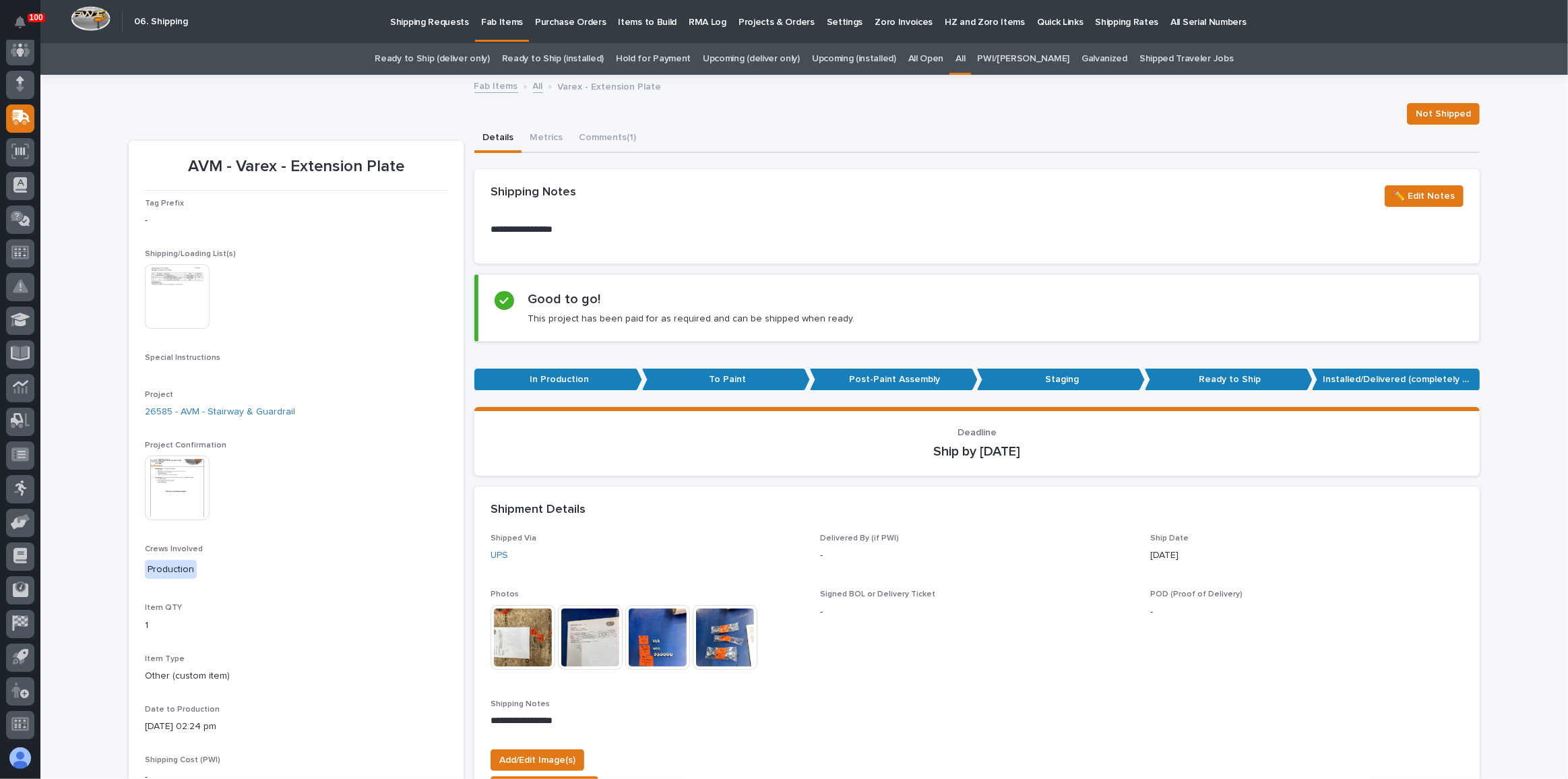
click at [484, 60] on link "Ready to Ship (deliver only)" at bounding box center [431, 59] width 114 height 32
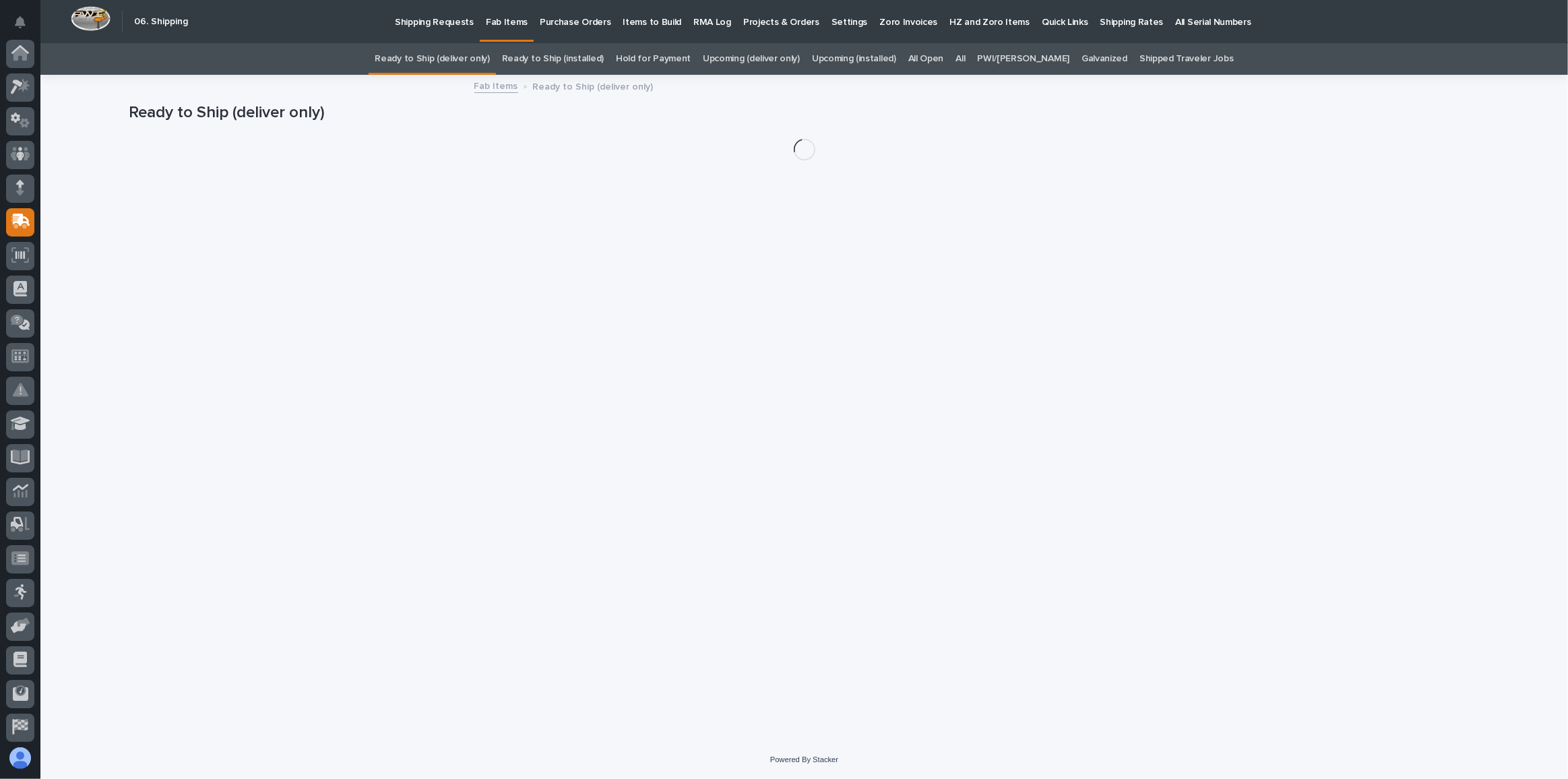
scroll to position [104, 0]
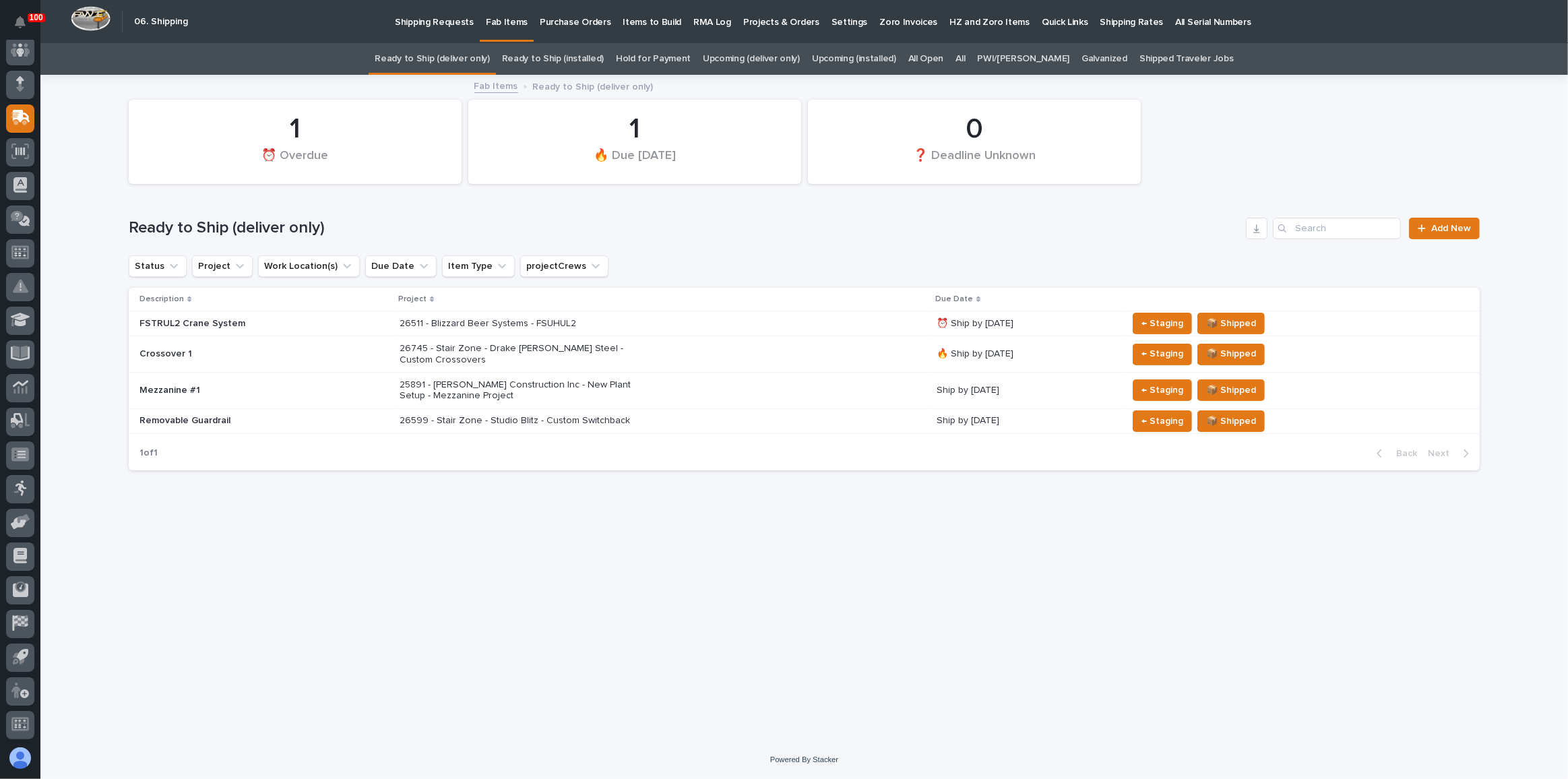
click at [580, 53] on link "Ready to Ship (installed)" at bounding box center [552, 59] width 101 height 32
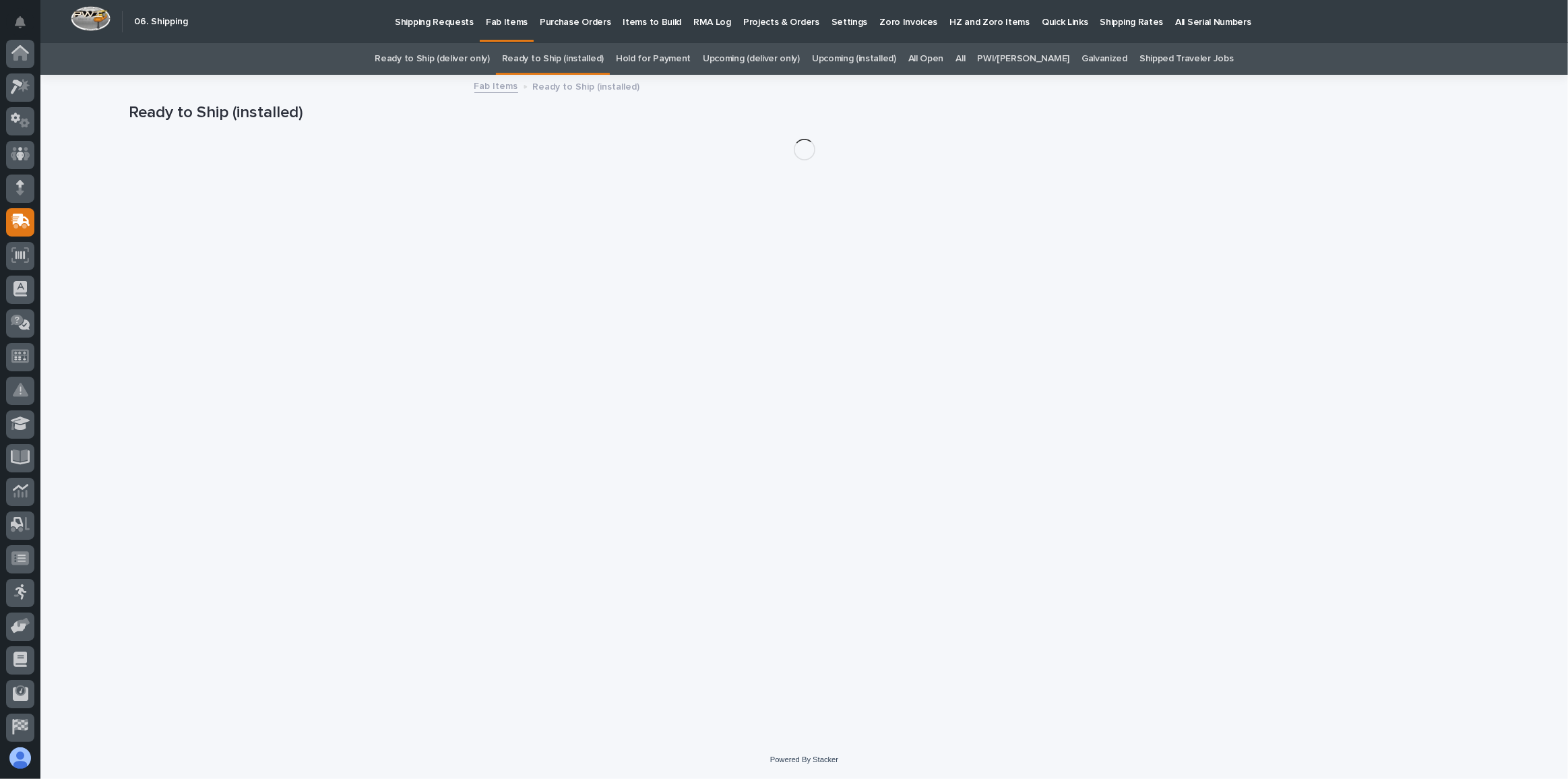
scroll to position [104, 0]
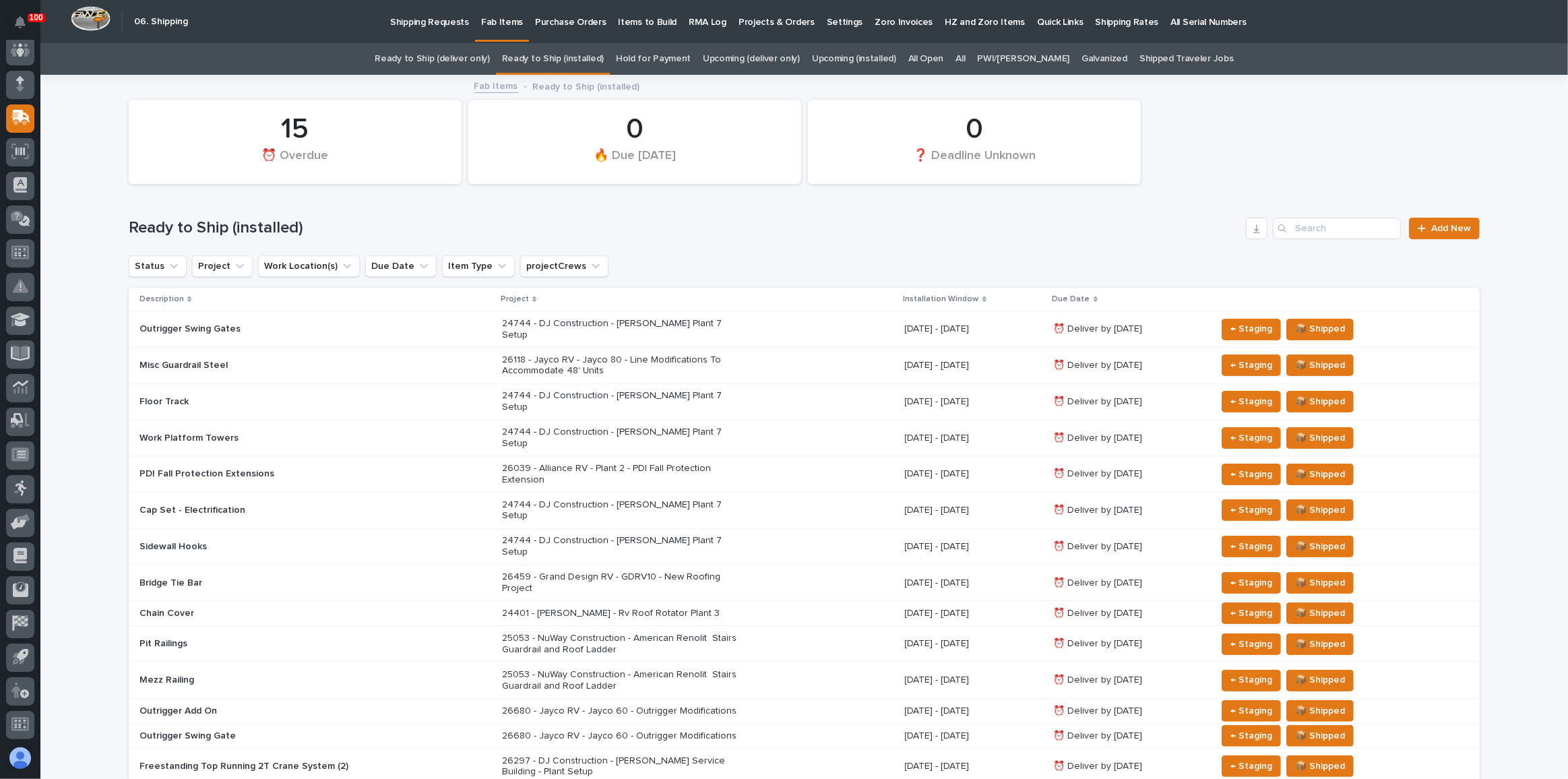
click at [965, 57] on link "All" at bounding box center [960, 59] width 9 height 32
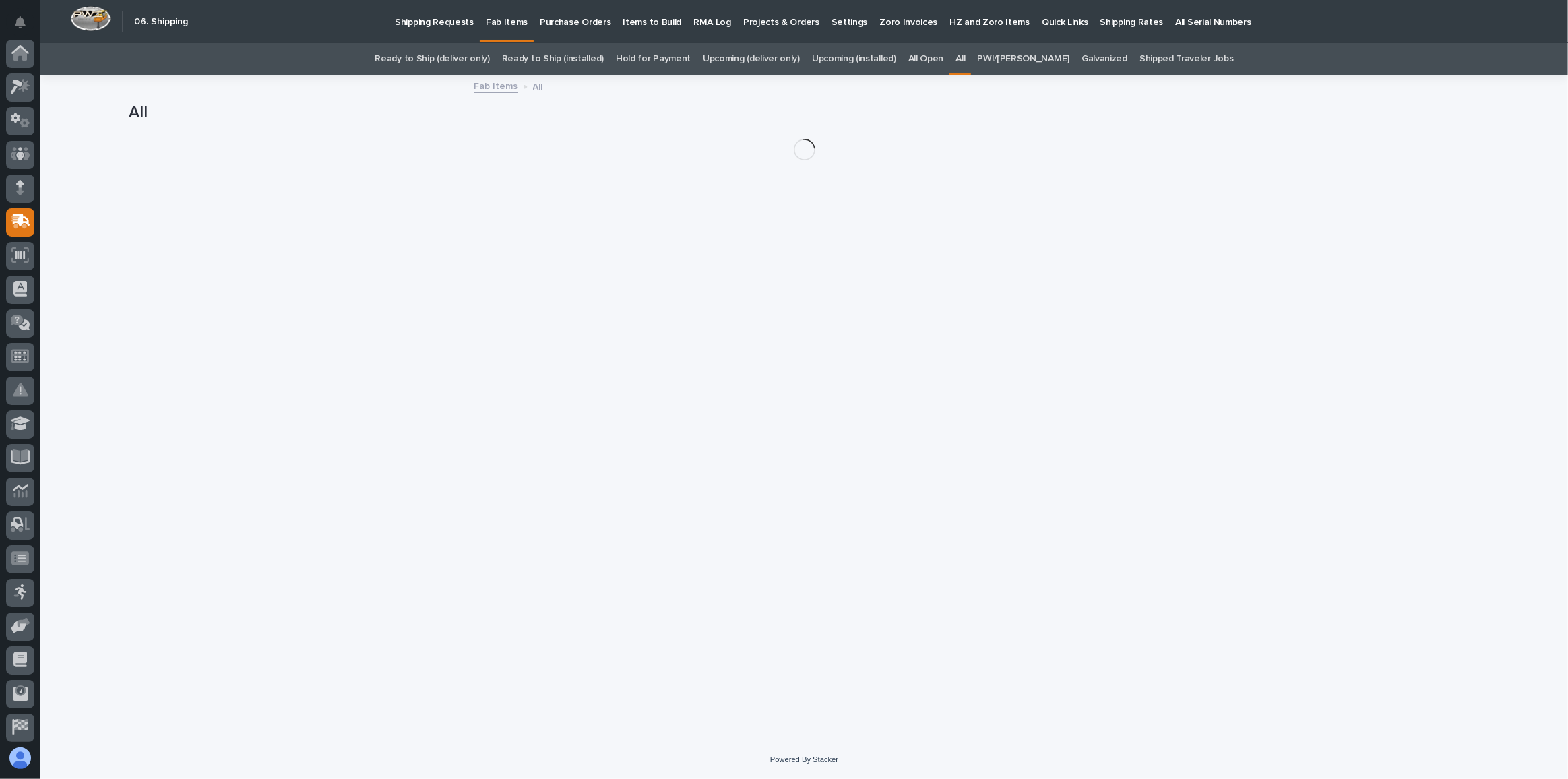
scroll to position [104, 0]
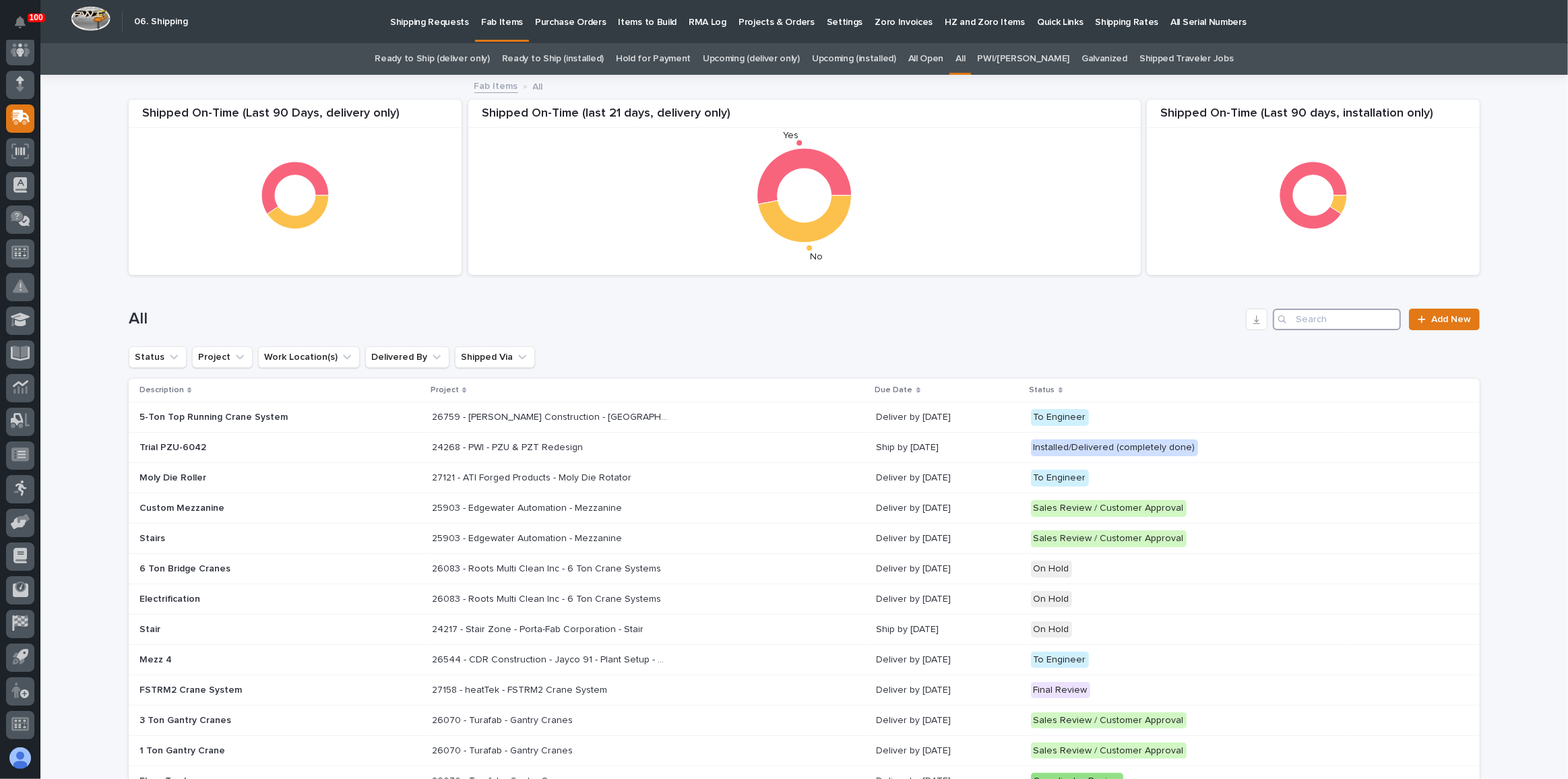
click at [1329, 318] on input "Search" at bounding box center [1336, 319] width 128 height 21
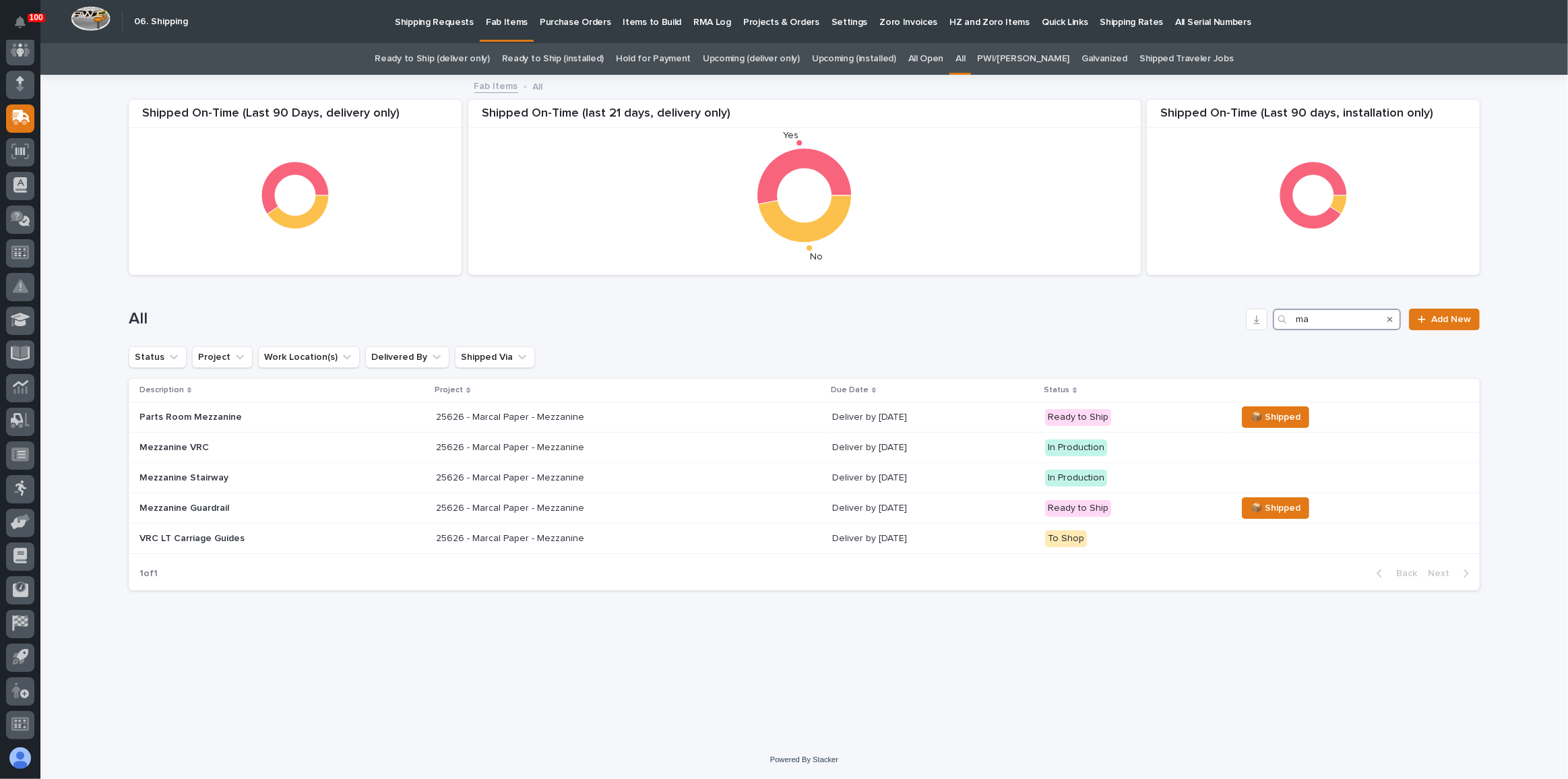
type input "m"
type input "25626"
click at [667, 418] on p at bounding box center [554, 417] width 236 height 11
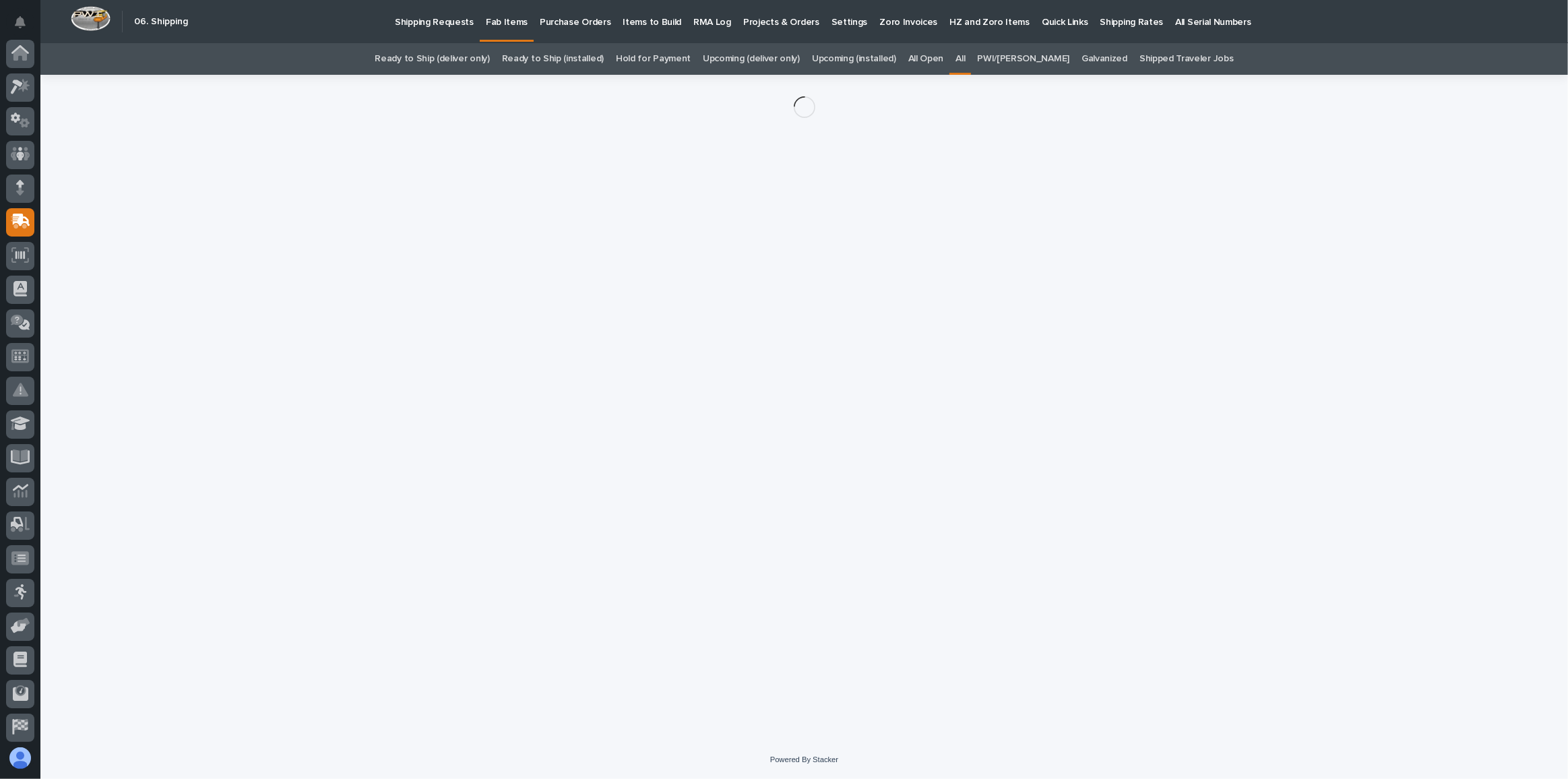
scroll to position [104, 0]
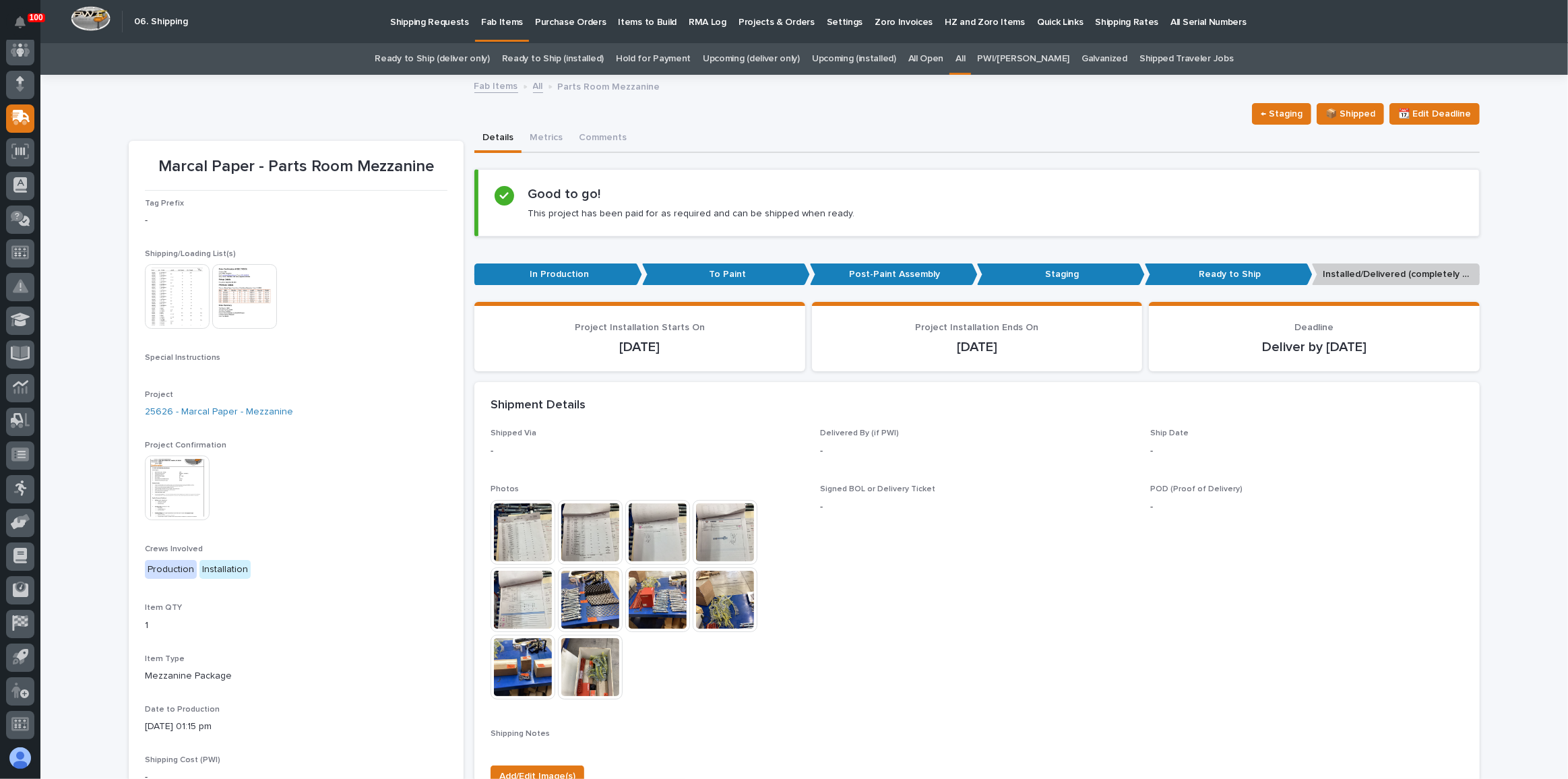
click at [178, 287] on img at bounding box center [176, 296] width 64 height 64
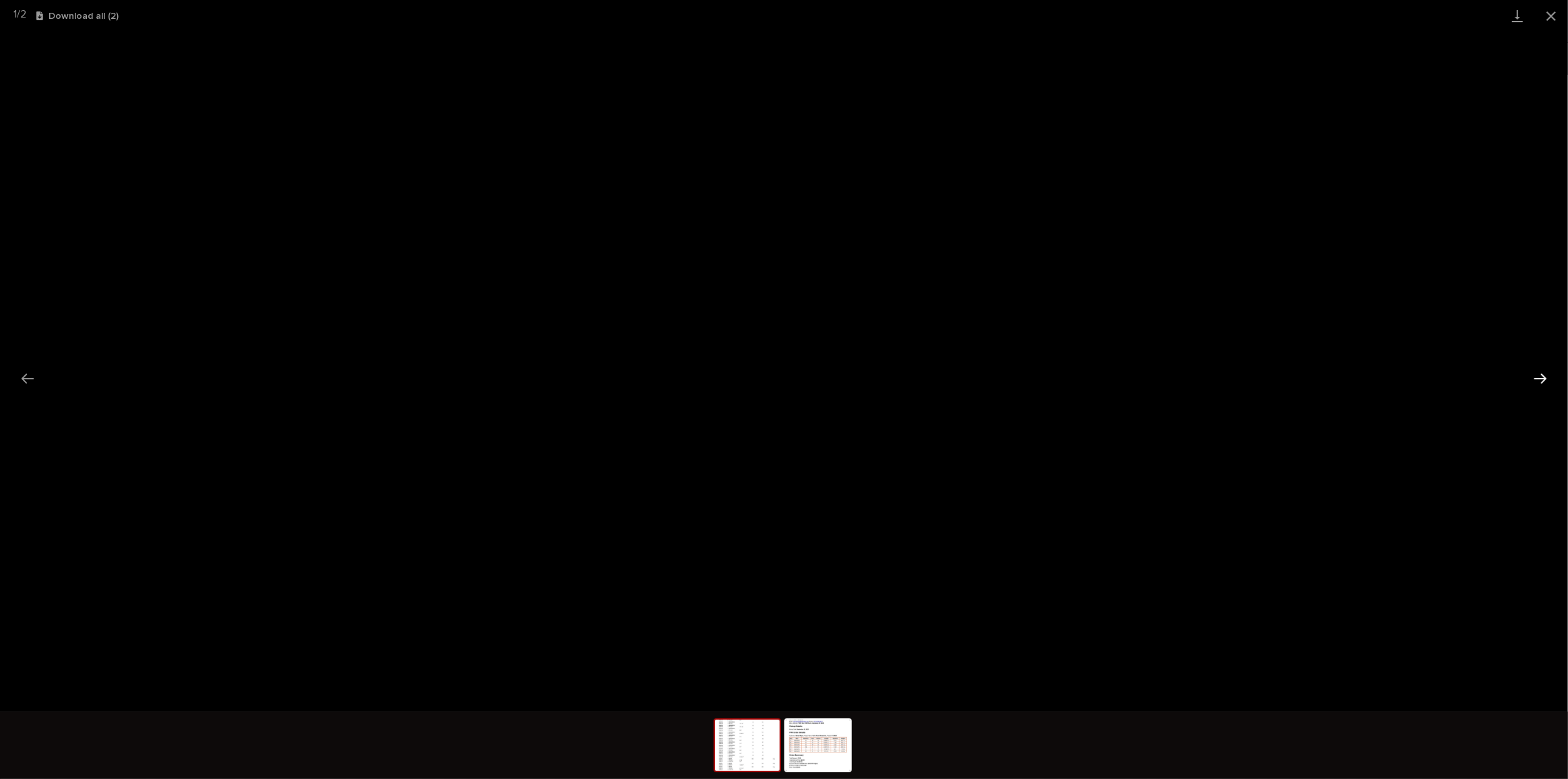
click at [1532, 379] on button "Next slide" at bounding box center [1539, 379] width 28 height 26
click at [1555, 25] on button "Close gallery" at bounding box center [1551, 16] width 34 height 32
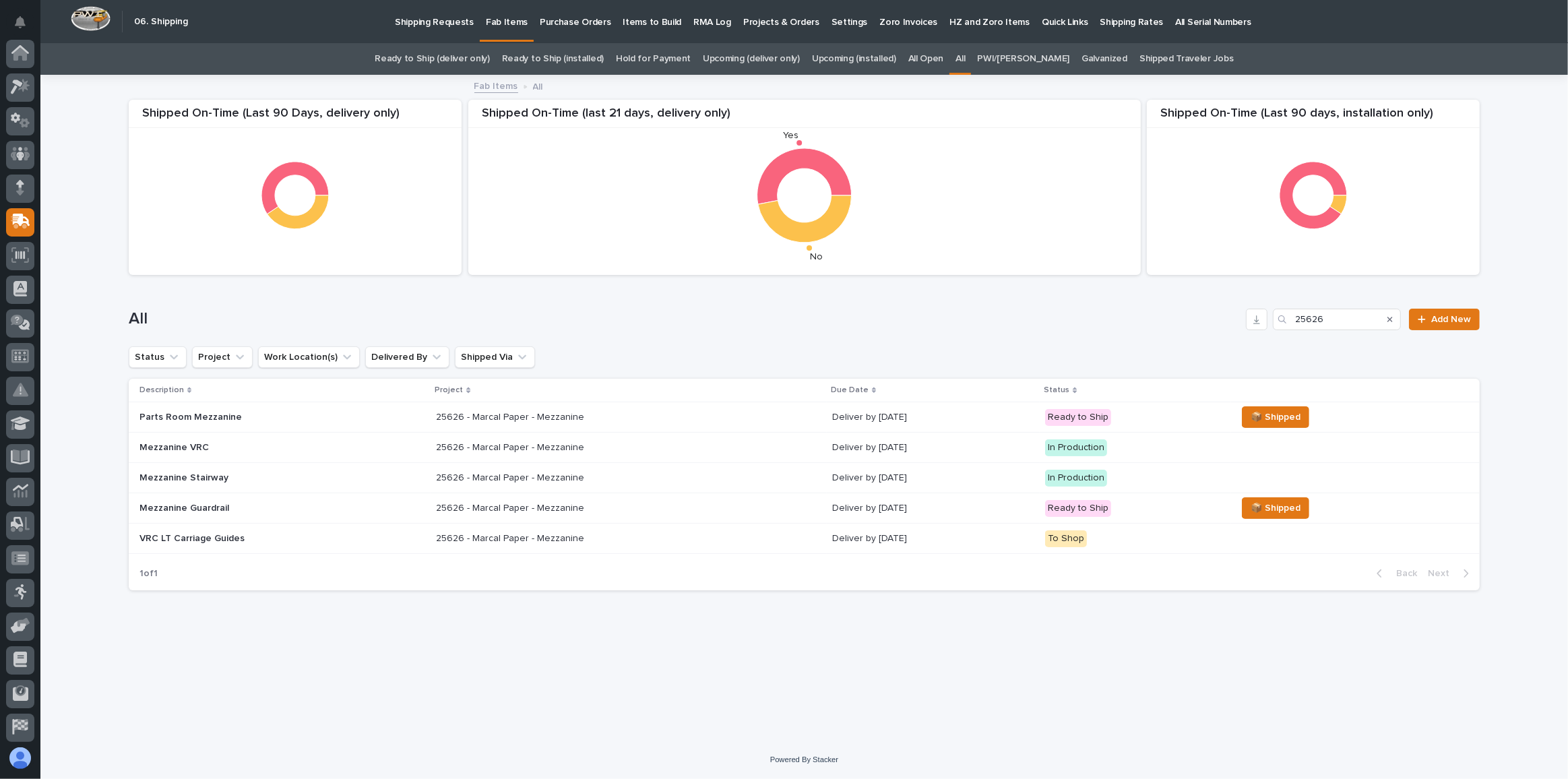
scroll to position [104, 0]
click at [767, 471] on div "25626 - Marcal Paper - Mezzanine 25626 - Marcal Paper - Mezzanine" at bounding box center [628, 478] width 385 height 22
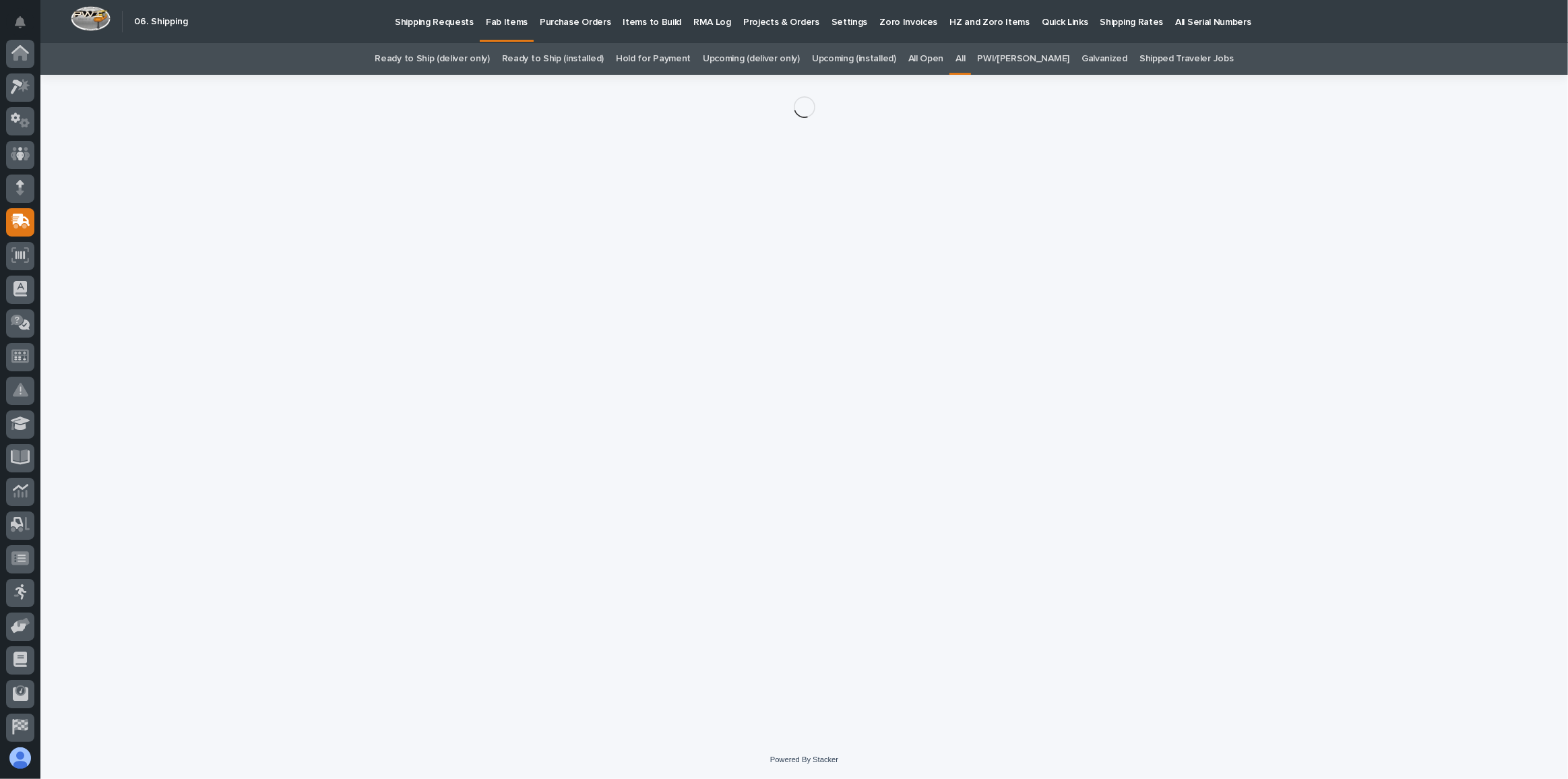
scroll to position [104, 0]
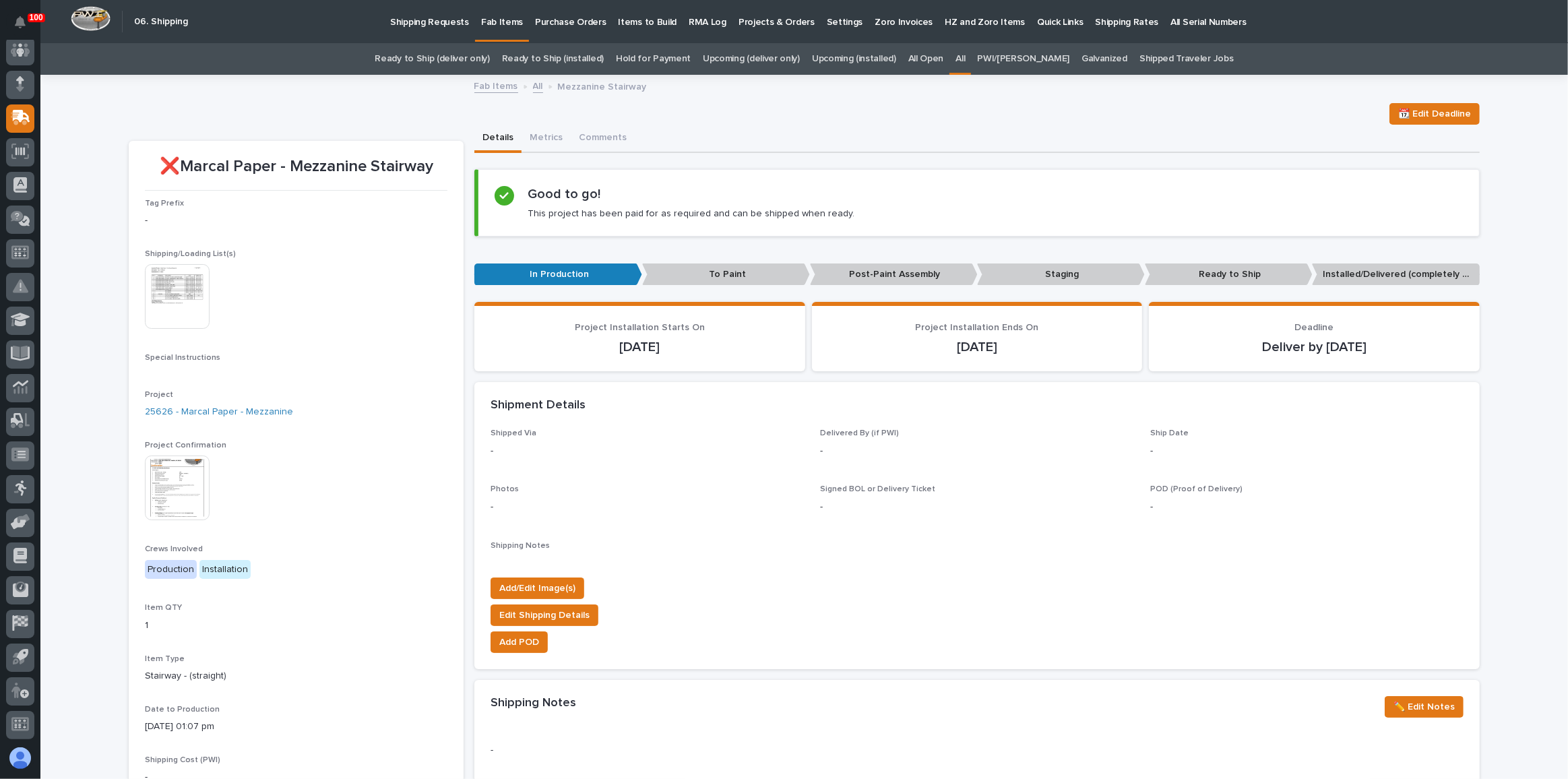
click at [155, 270] on img at bounding box center [176, 296] width 64 height 64
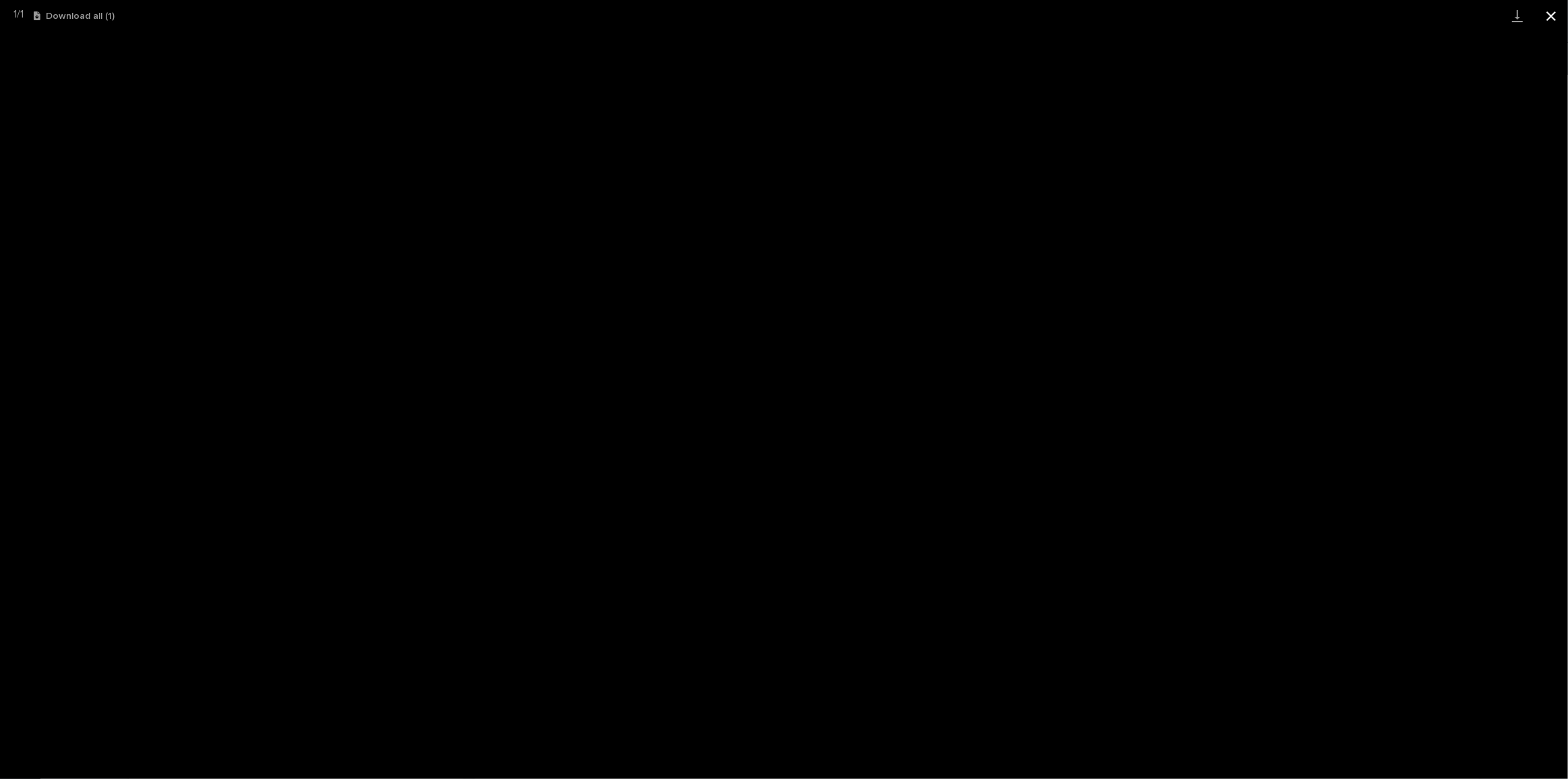
click at [1550, 10] on button "Close gallery" at bounding box center [1551, 16] width 34 height 32
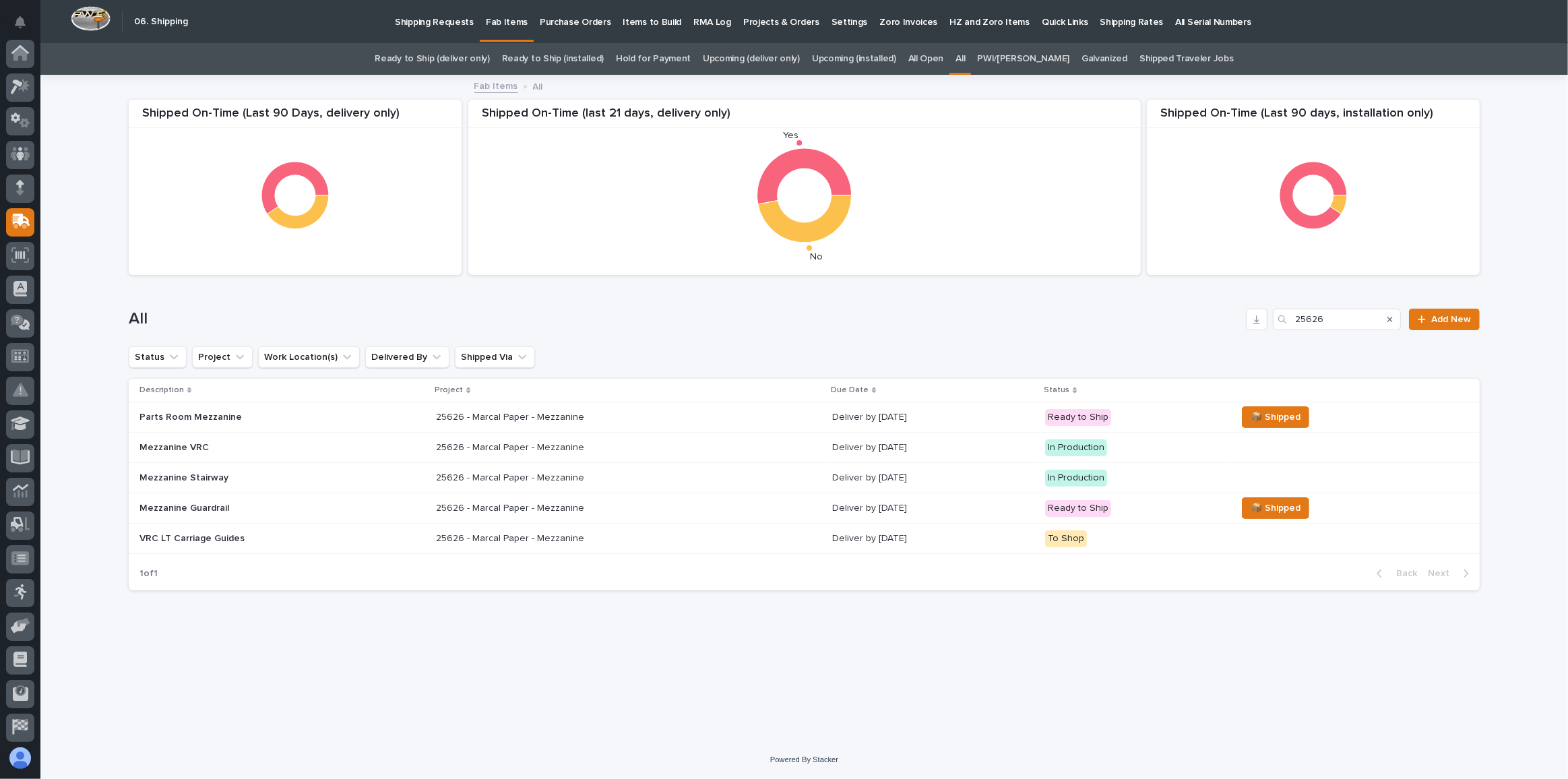
scroll to position [104, 0]
click at [693, 503] on div "25626 - Marcal Paper - Mezzanine 25626 - Marcal Paper - Mezzanine" at bounding box center [628, 508] width 385 height 22
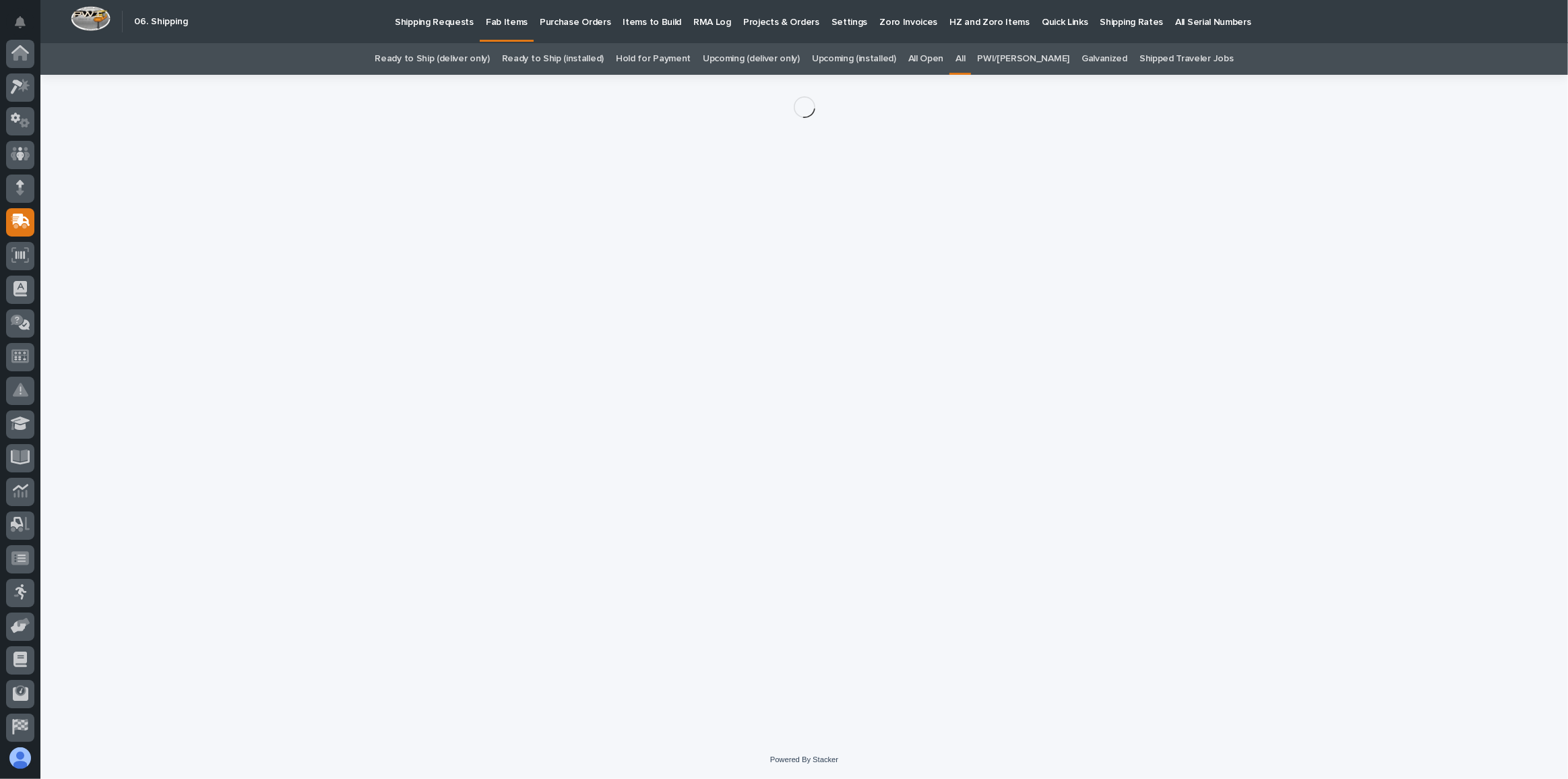
scroll to position [104, 0]
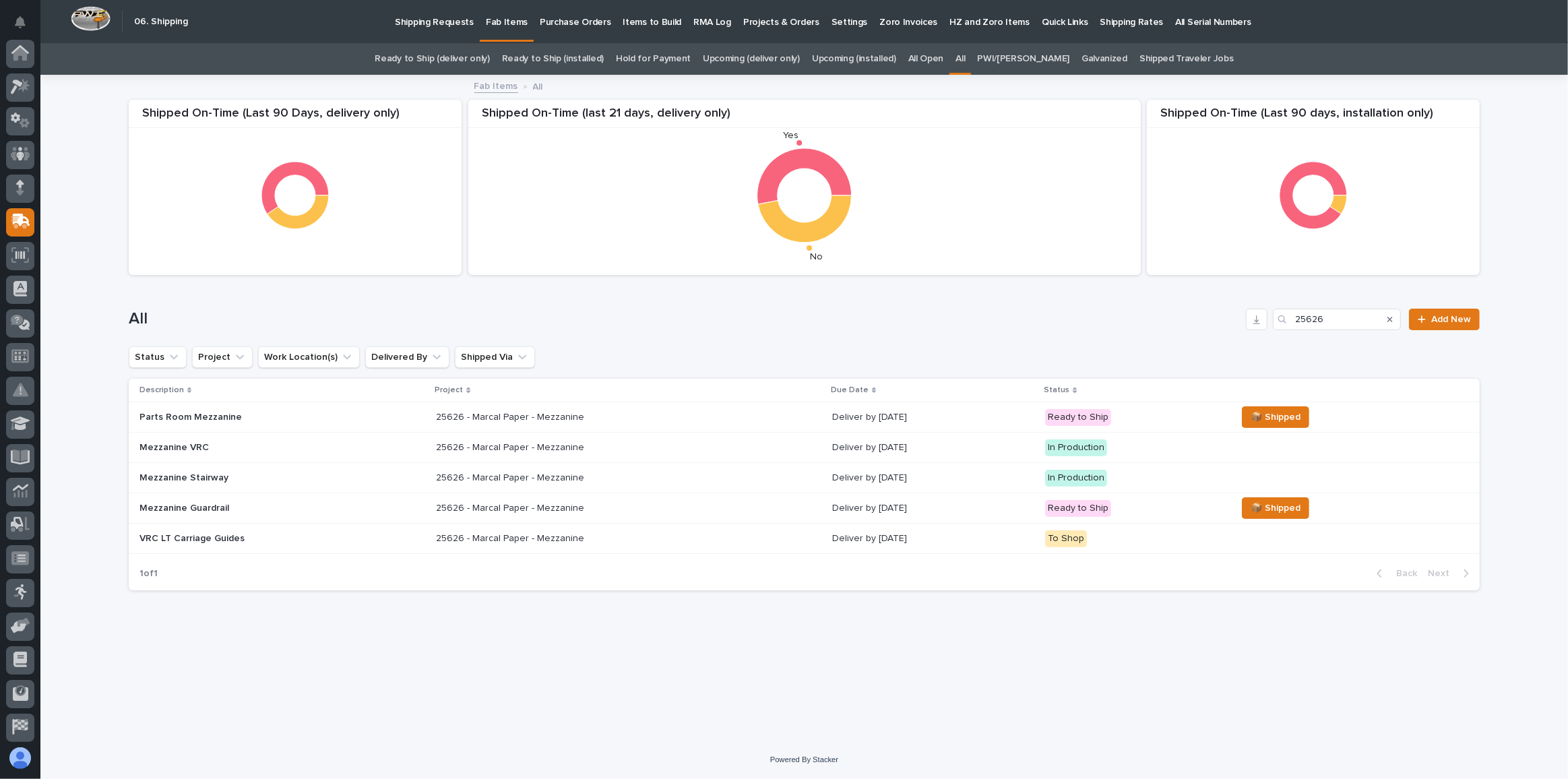
scroll to position [104, 0]
click at [687, 441] on div "25626 - Marcal Paper - Mezzanine 25626 - Marcal Paper - Mezzanine" at bounding box center [628, 447] width 385 height 22
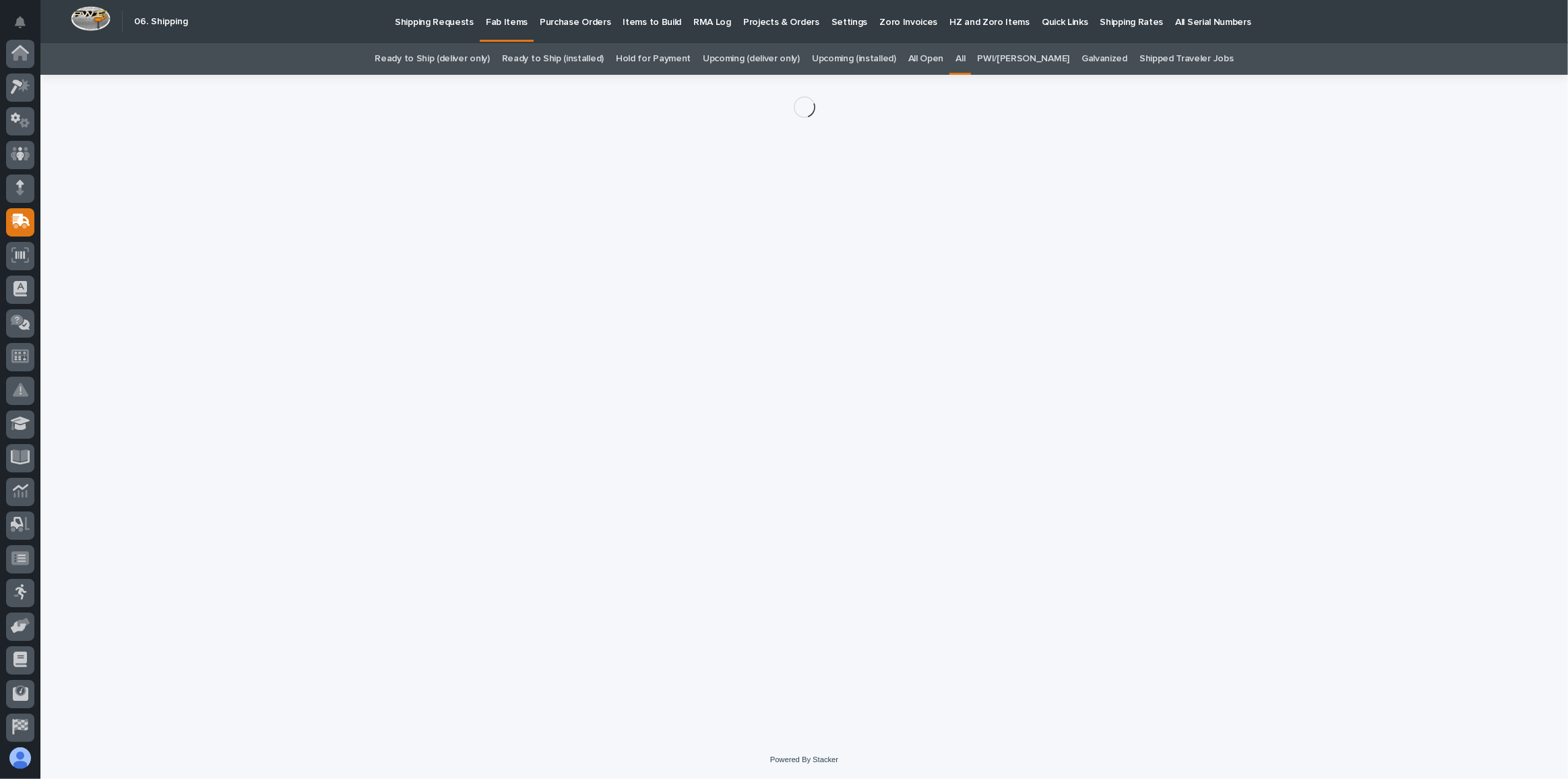
scroll to position [104, 0]
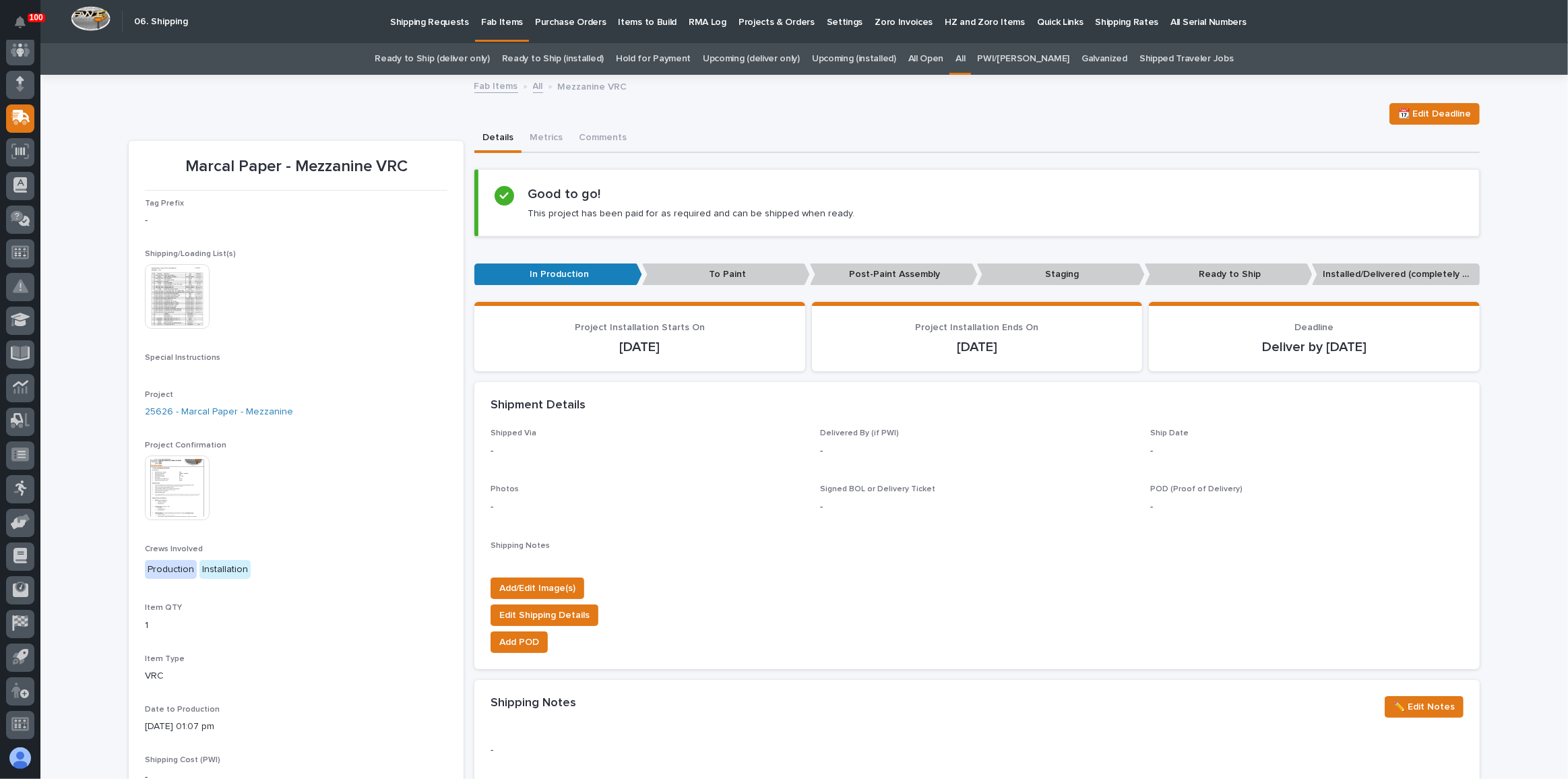
click at [167, 294] on img at bounding box center [176, 296] width 64 height 64
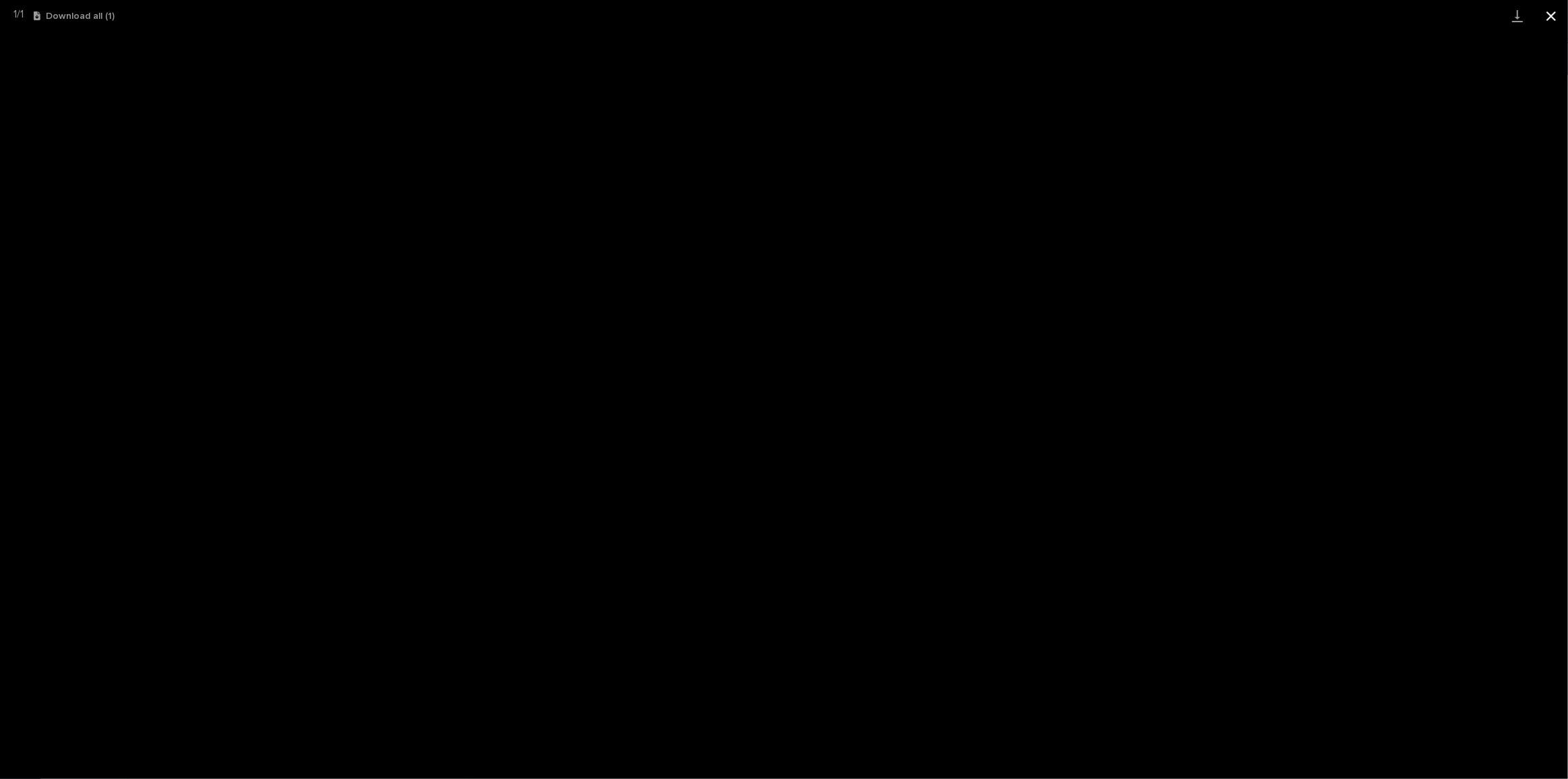
click at [1543, 16] on button "Close gallery" at bounding box center [1551, 16] width 34 height 32
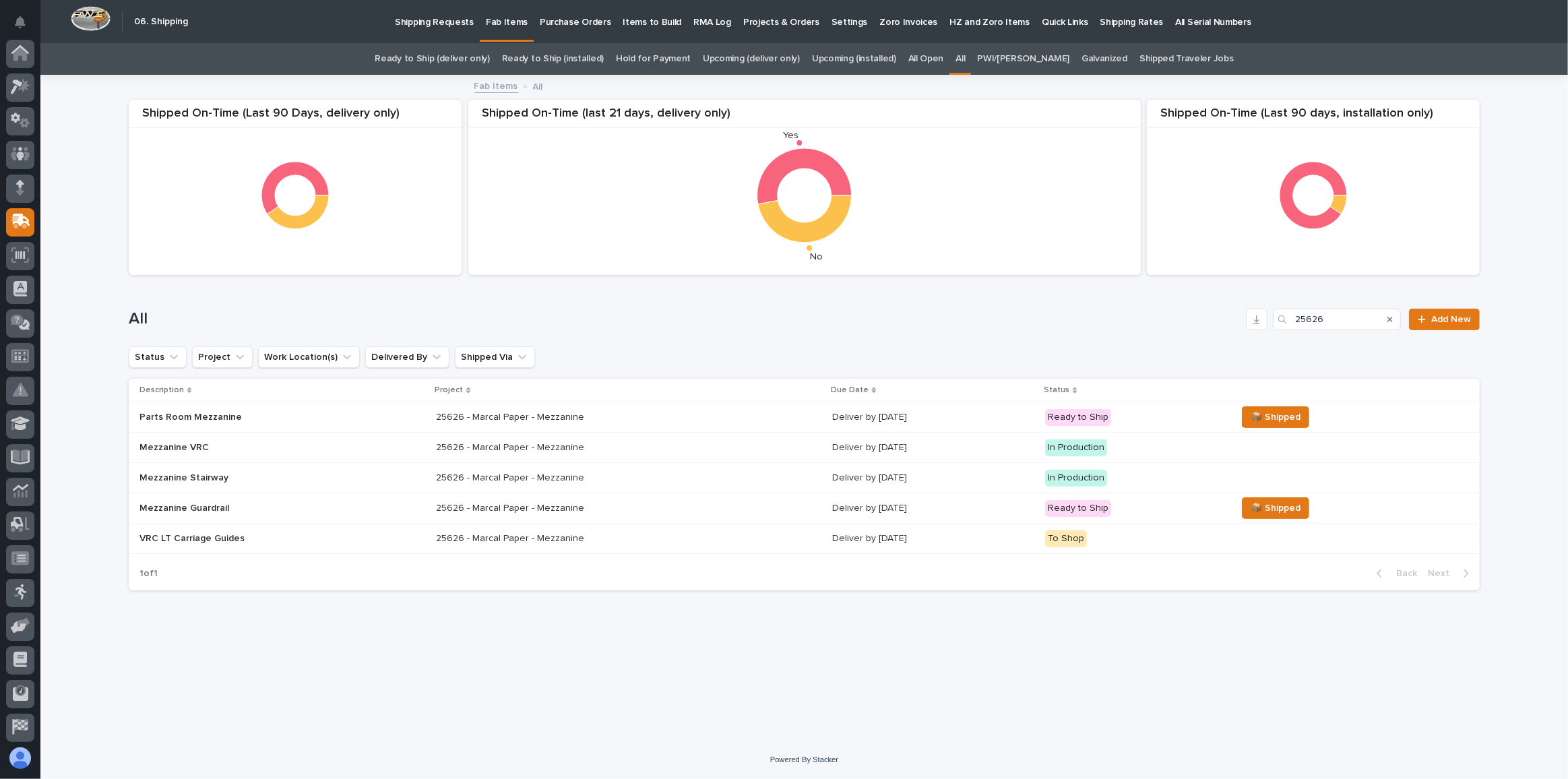
scroll to position [104, 0]
click at [1389, 319] on icon "Search" at bounding box center [1389, 319] width 5 height 8
